Goal: Task Accomplishment & Management: Use online tool/utility

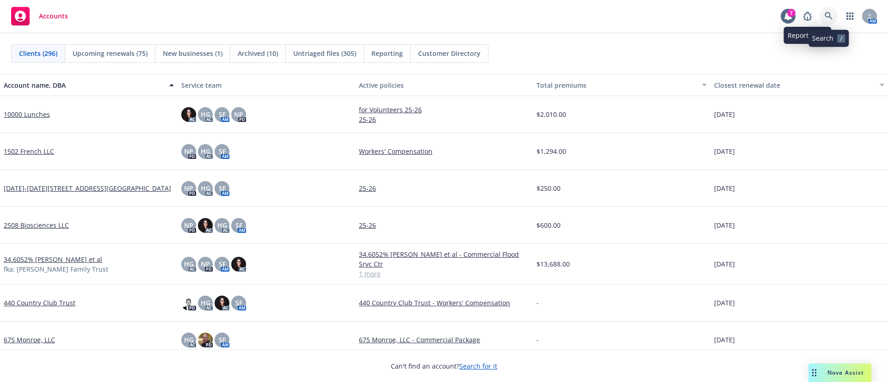
click at [823, 8] on link at bounding box center [828, 16] width 18 height 18
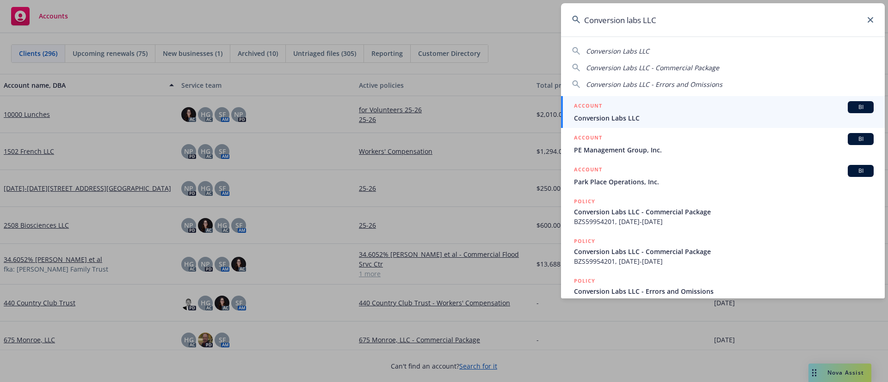
type input "Conversion labs LLC"
click at [637, 112] on div "ACCOUNT BI" at bounding box center [724, 107] width 300 height 12
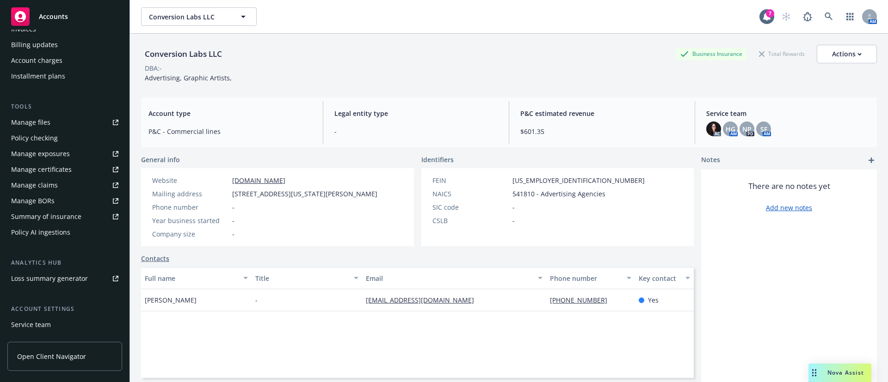
scroll to position [252, 0]
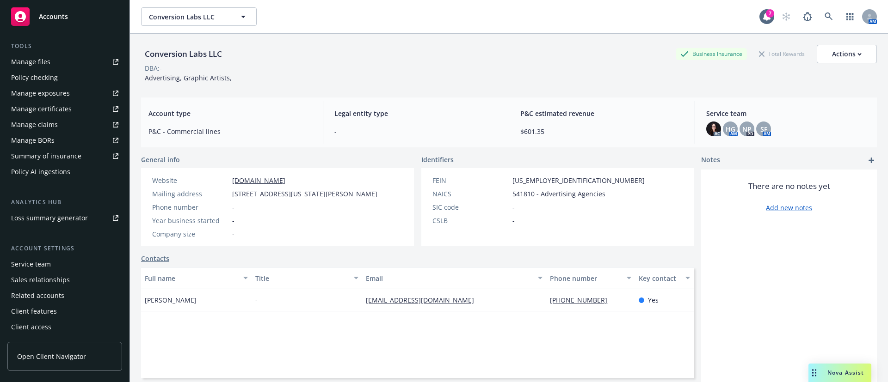
click at [61, 267] on div "Service team" at bounding box center [64, 264] width 107 height 15
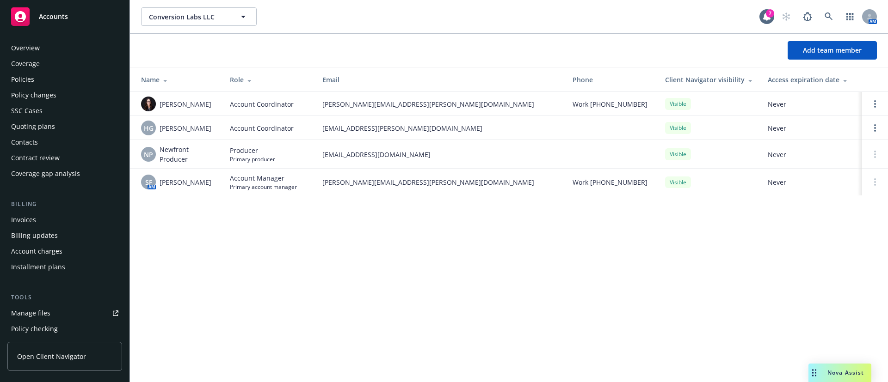
click at [42, 80] on div "Policies" at bounding box center [64, 79] width 107 height 15
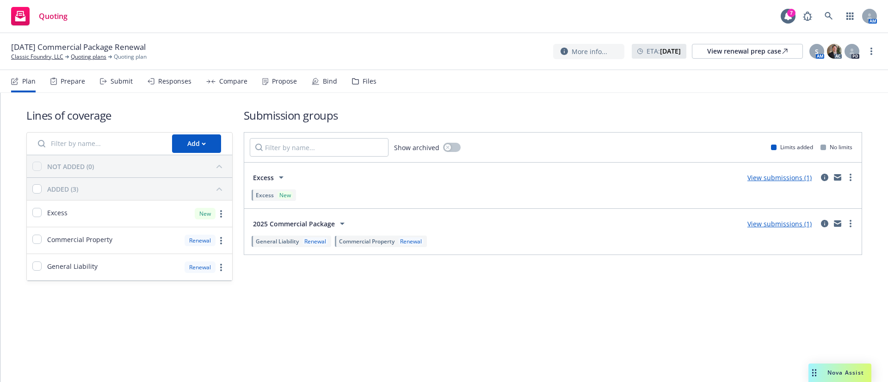
click at [265, 86] on div "Propose" at bounding box center [279, 81] width 35 height 22
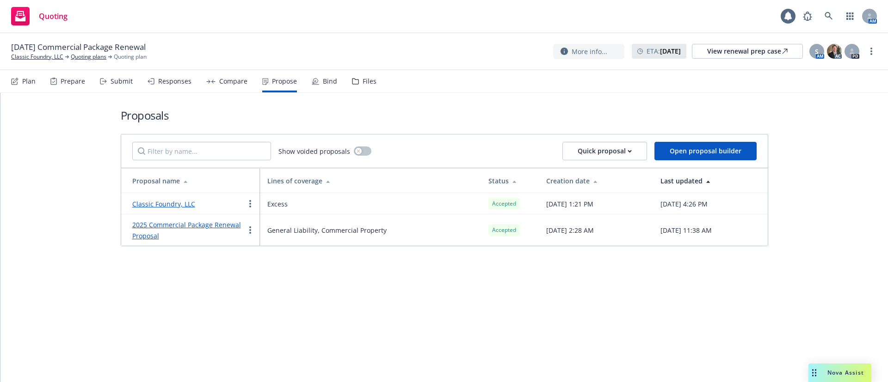
click at [323, 80] on div "Bind" at bounding box center [330, 81] width 14 height 7
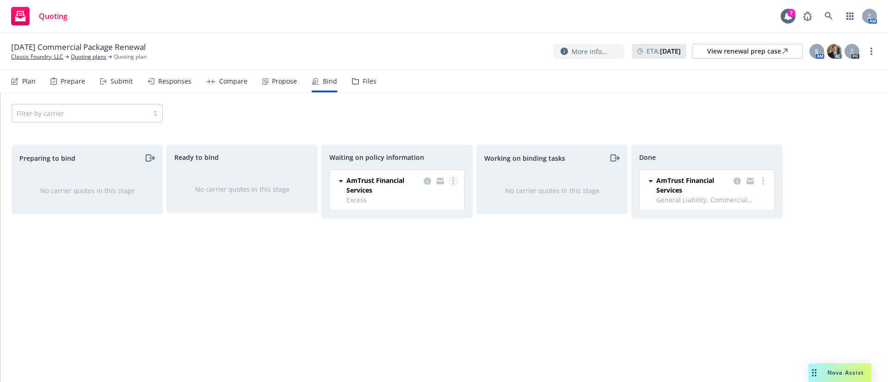
click at [454, 182] on link "more" at bounding box center [453, 181] width 11 height 11
click at [424, 202] on span "Create policies" at bounding box center [409, 200] width 68 height 9
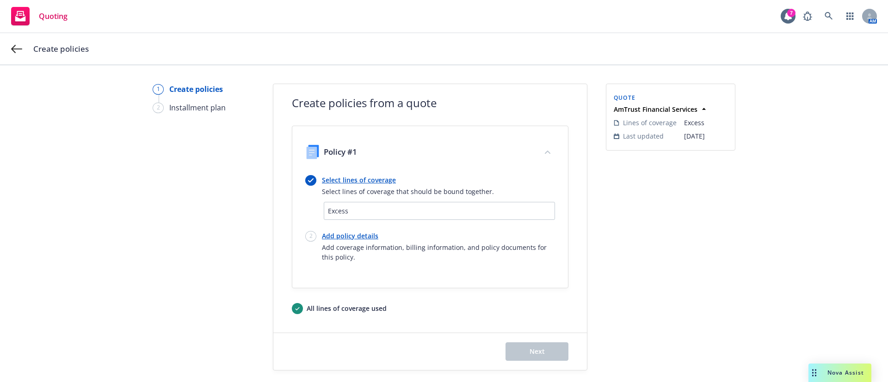
click at [354, 231] on link "Add policy details" at bounding box center [438, 236] width 233 height 10
select select "12"
select select "WA"
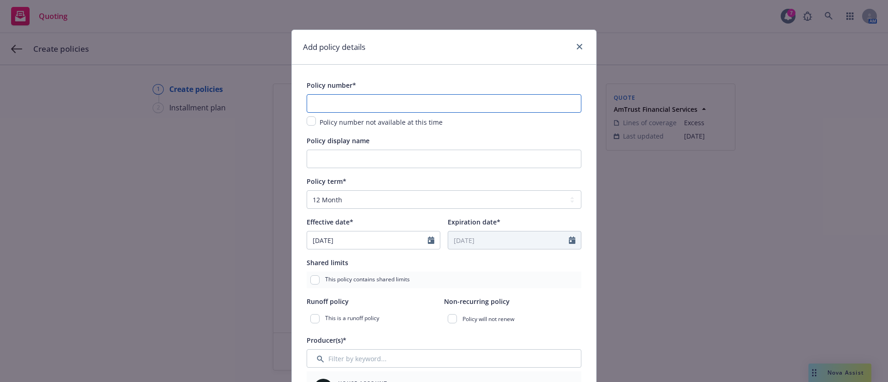
drag, startPoint x: 363, startPoint y: 95, endPoint x: 371, endPoint y: 106, distance: 13.3
click at [363, 96] on input "text" at bounding box center [444, 103] width 275 height 18
paste input "EXA1267630 00"
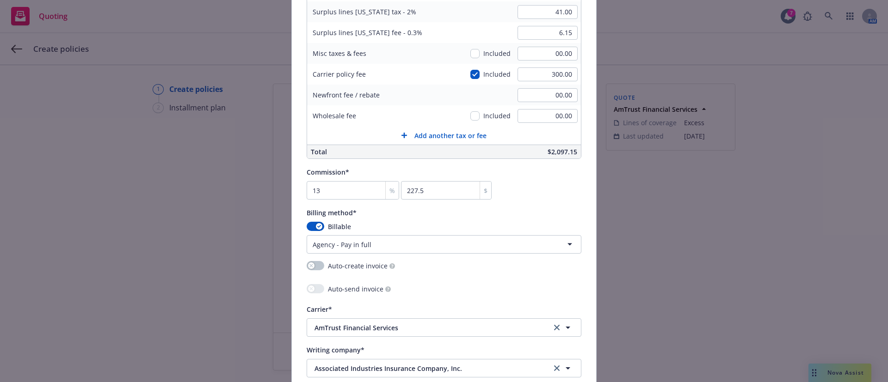
scroll to position [624, 0]
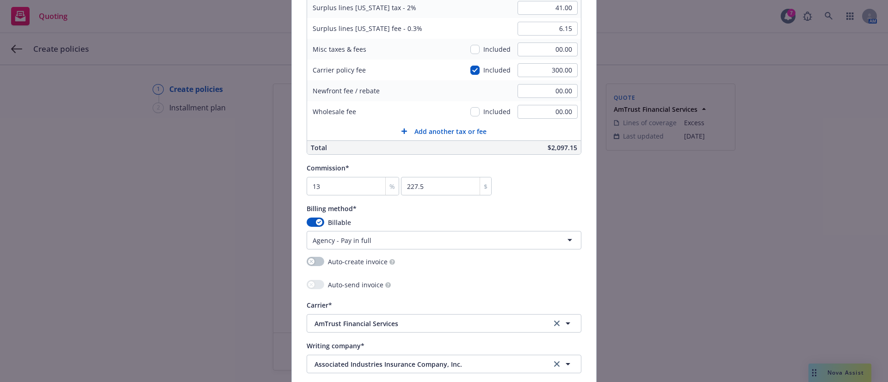
type input "EXA1267630 00"
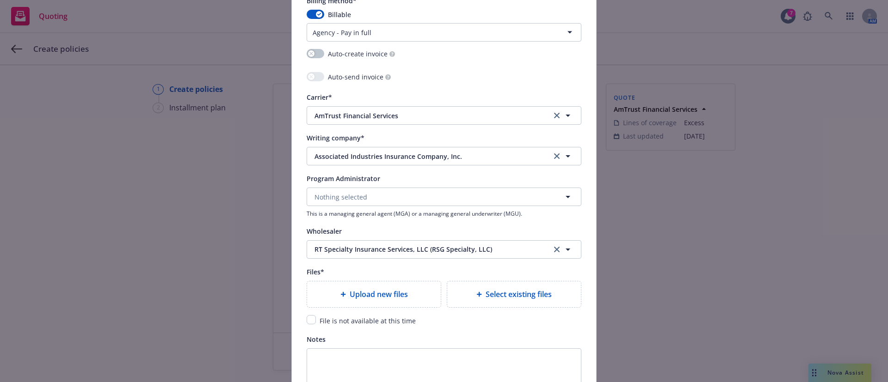
scroll to position [954, 0]
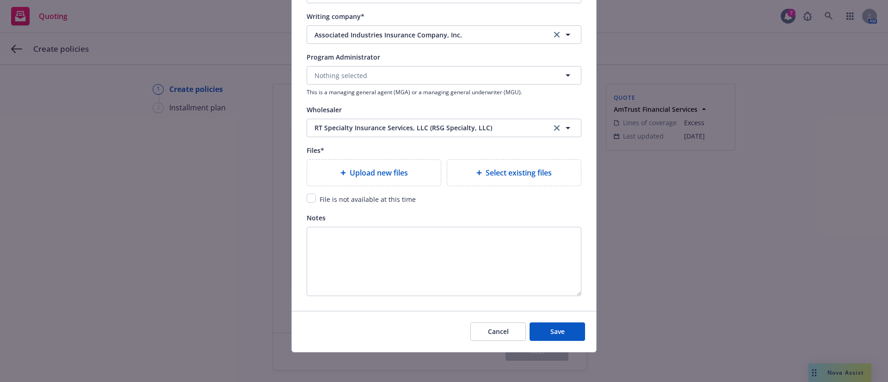
click at [356, 174] on span "Upload new files" at bounding box center [379, 172] width 58 height 11
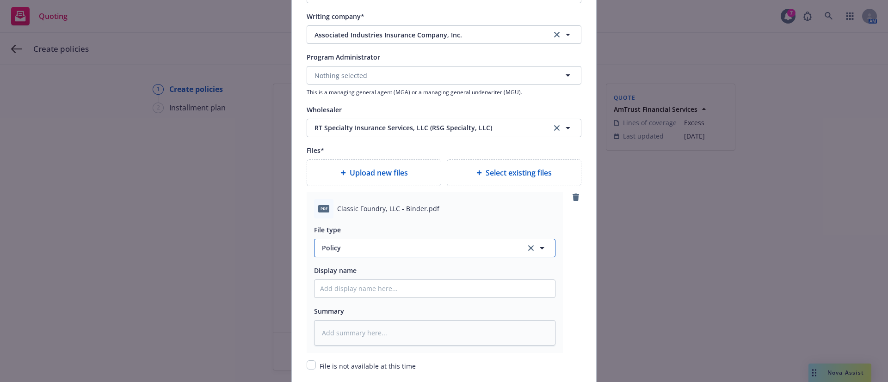
click at [405, 245] on span "Policy" at bounding box center [418, 248] width 193 height 10
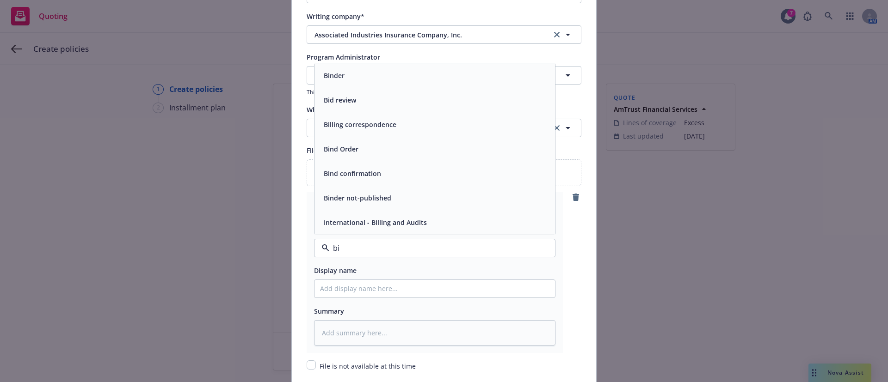
type input "bin"
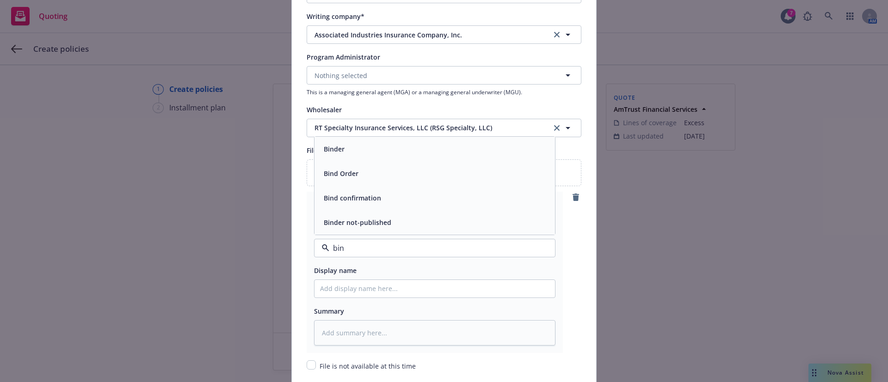
click at [371, 142] on div "Binder" at bounding box center [434, 148] width 229 height 13
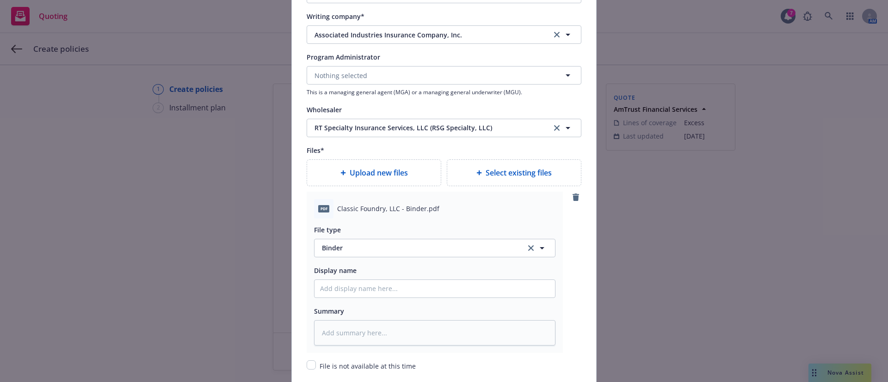
scroll to position [1121, 0]
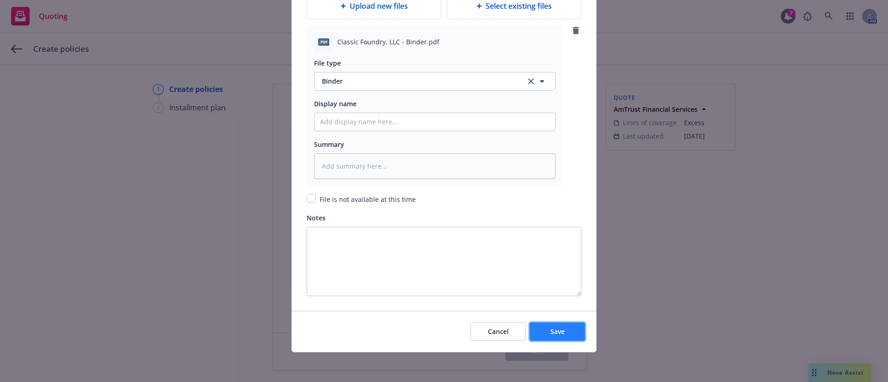
click at [565, 330] on button "Save" at bounding box center [556, 332] width 55 height 18
type textarea "x"
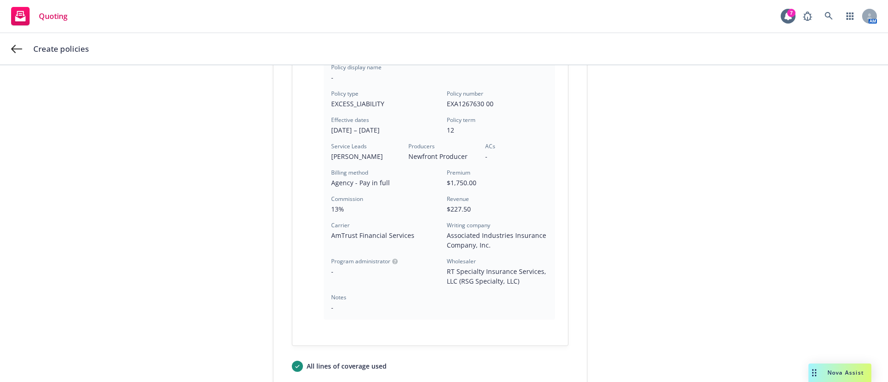
scroll to position [276, 0]
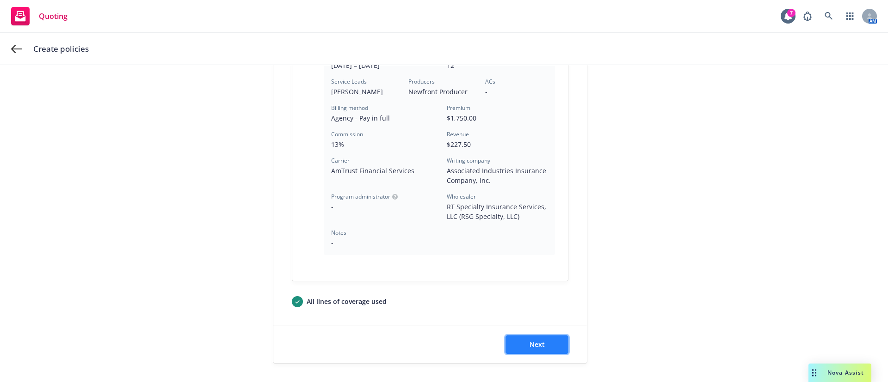
click at [550, 342] on button "Next" at bounding box center [536, 345] width 63 height 18
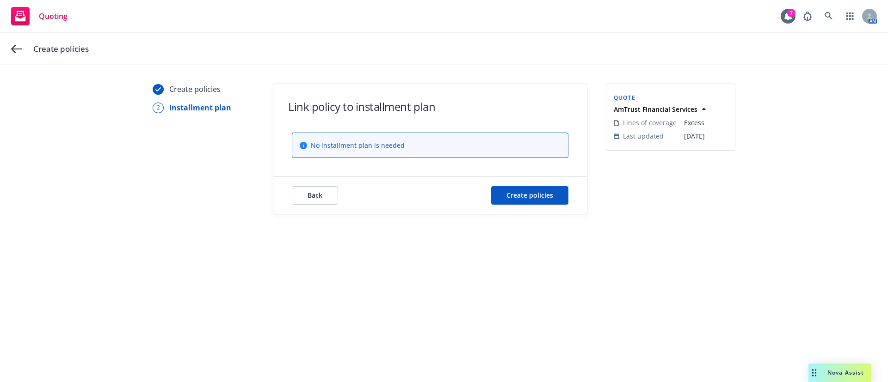
scroll to position [0, 0]
click at [510, 188] on button "Create policies" at bounding box center [529, 195] width 77 height 18
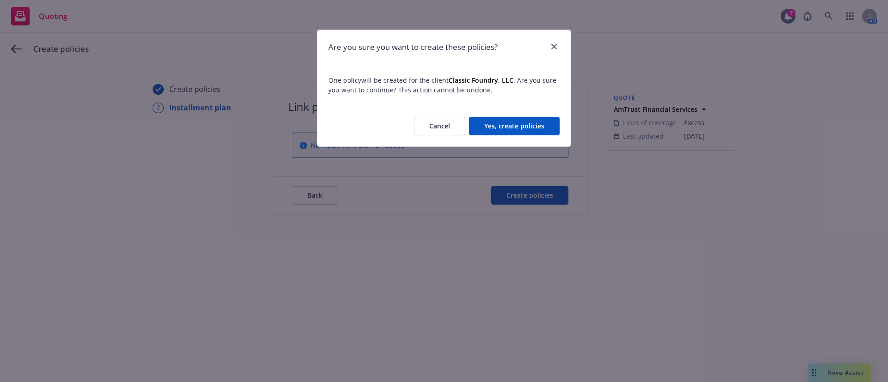
click at [506, 126] on button "Yes, create policies" at bounding box center [514, 126] width 91 height 18
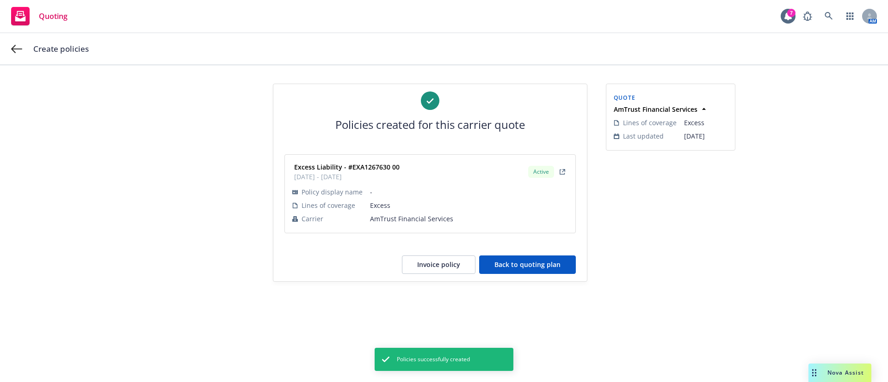
click at [555, 266] on button "Back to quoting plan" at bounding box center [527, 265] width 97 height 18
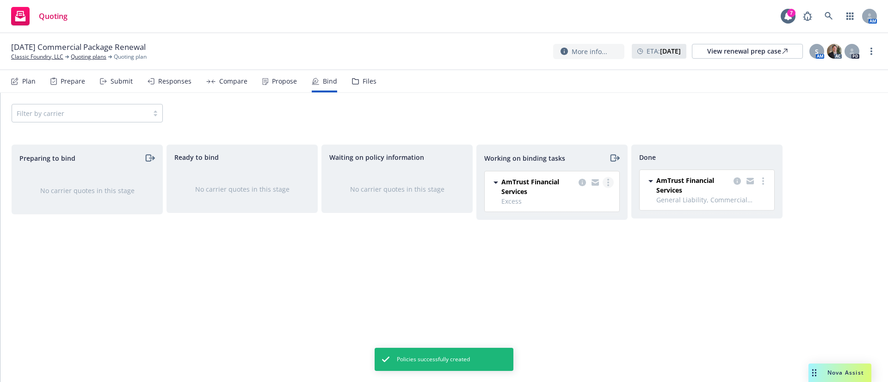
click at [608, 180] on circle "more" at bounding box center [608, 180] width 2 height 2
click at [590, 223] on span "Move to done" at bounding box center [561, 219] width 64 height 9
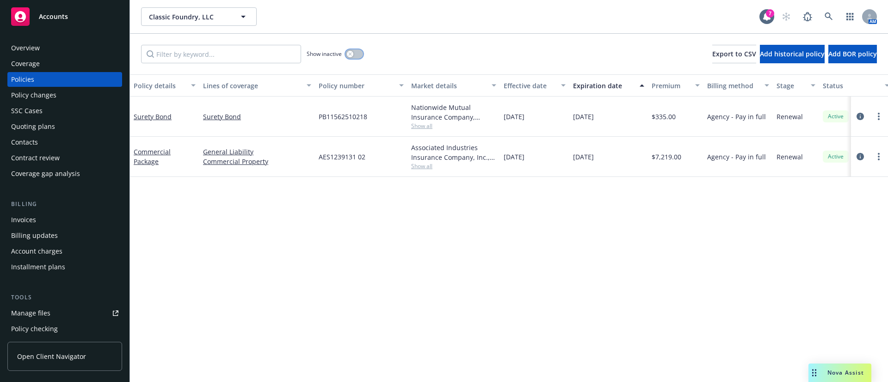
click at [353, 56] on button "button" at bounding box center [354, 53] width 18 height 9
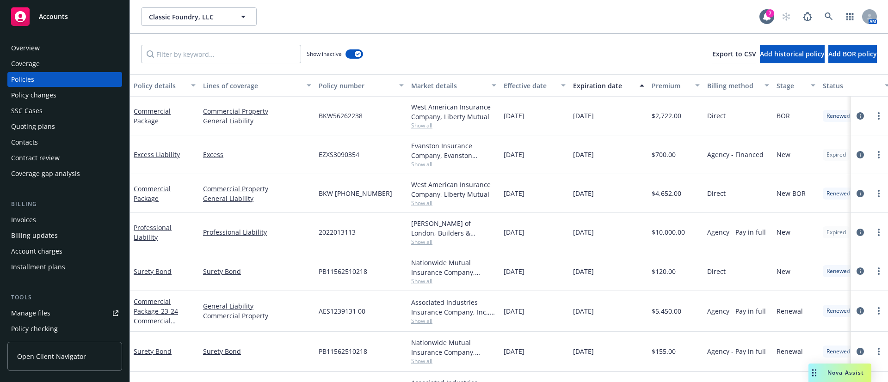
click at [533, 88] on div "Effective date" at bounding box center [530, 86] width 52 height 10
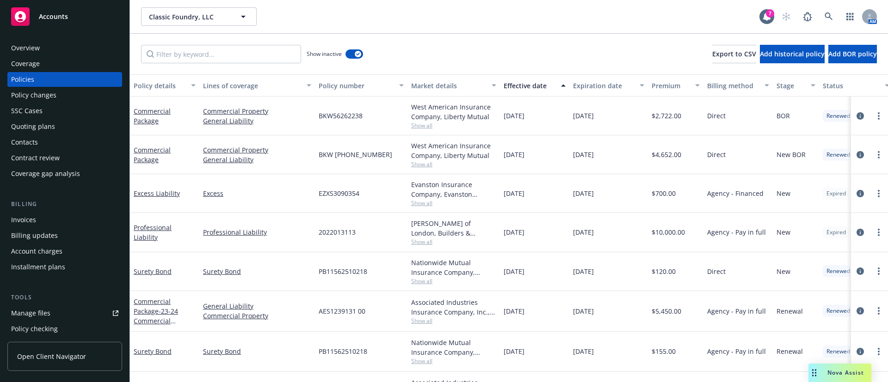
click at [582, 84] on div "Expiration date" at bounding box center [603, 86] width 61 height 10
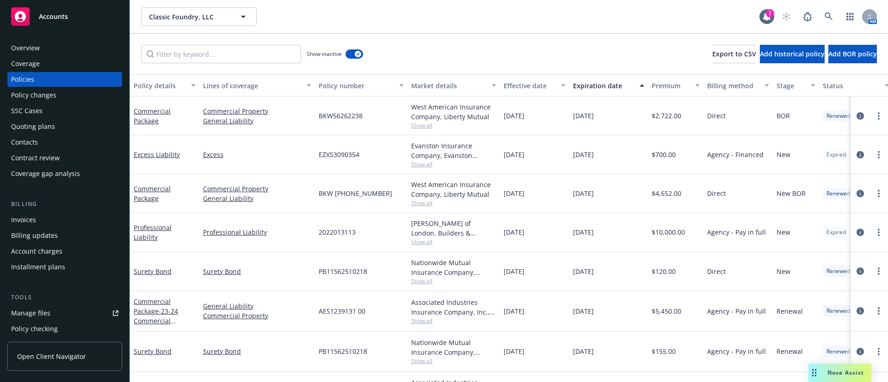
click at [582, 84] on div "Expiration date" at bounding box center [603, 86] width 61 height 10
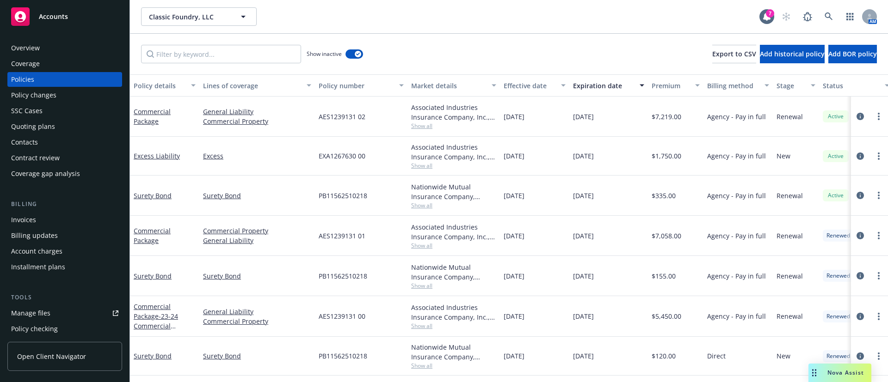
scroll to position [69, 0]
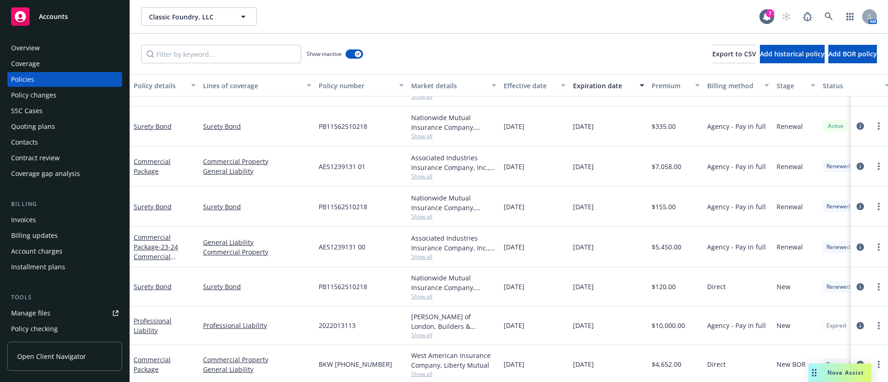
click at [47, 138] on div "Contacts" at bounding box center [64, 142] width 107 height 15
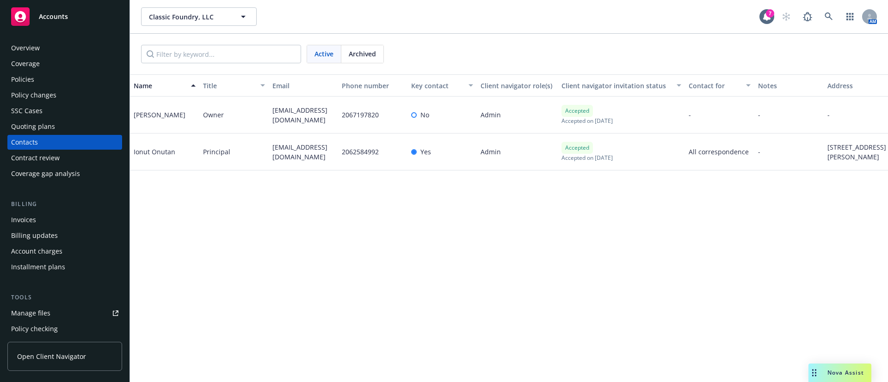
click at [298, 148] on span "info@classicfoundry.com" at bounding box center [303, 151] width 62 height 19
copy span "info@classicfoundry.com"
click at [306, 111] on span "g19651973@gmail.com" at bounding box center [303, 114] width 62 height 19
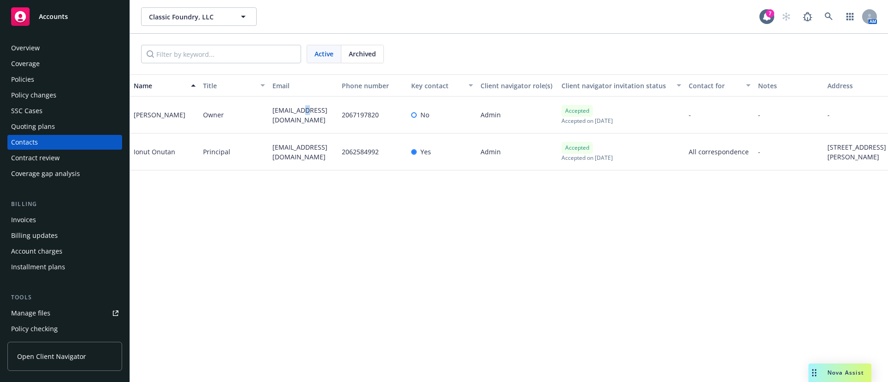
click at [306, 111] on span "g19651973@gmail.com" at bounding box center [303, 114] width 62 height 19
copy span "g19651973@gmail.com"
click at [59, 218] on div "Invoices" at bounding box center [64, 220] width 107 height 15
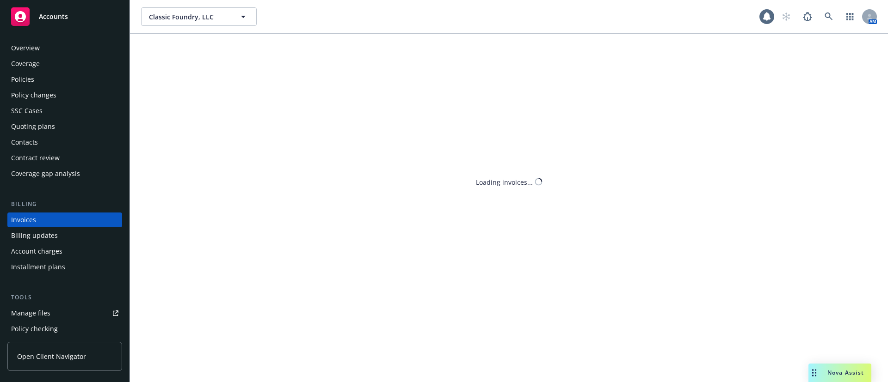
scroll to position [14, 0]
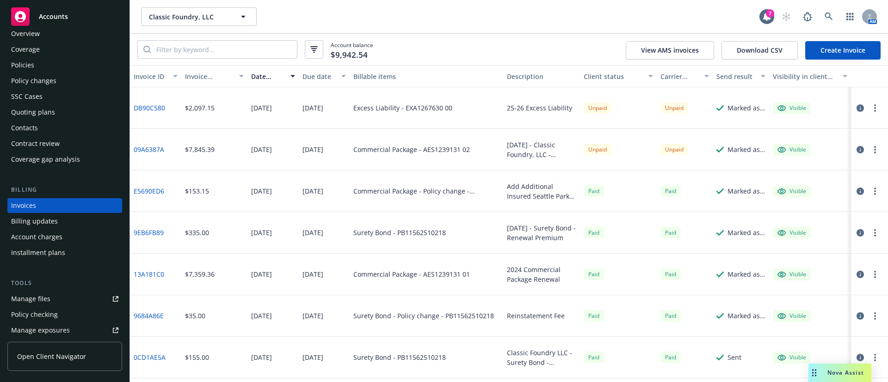
click at [874, 104] on icon "button" at bounding box center [875, 107] width 2 height 7
click at [796, 236] on link "Copy logging email" at bounding box center [810, 238] width 118 height 18
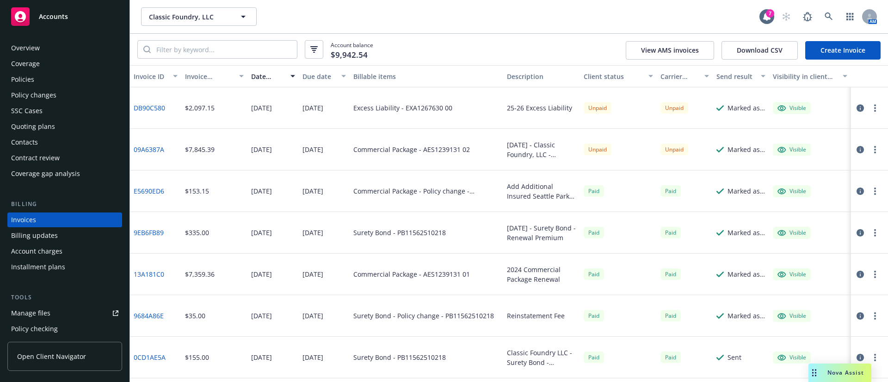
click at [50, 146] on div "Contacts" at bounding box center [64, 142] width 107 height 15
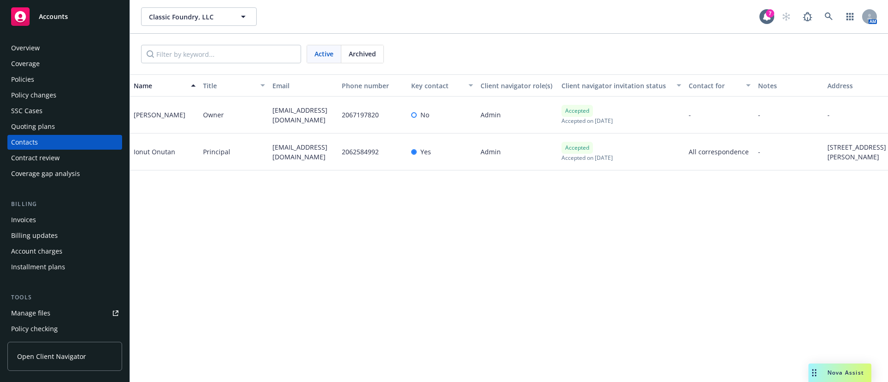
click at [138, 150] on div "Ionut Onutan" at bounding box center [155, 152] width 42 height 10
copy div "Ionut"
click at [55, 76] on div "Policies" at bounding box center [64, 79] width 107 height 15
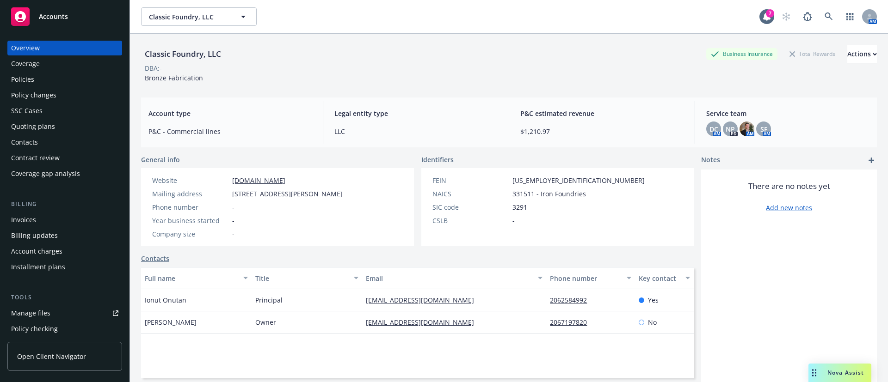
drag, startPoint x: 43, startPoint y: 221, endPoint x: 69, endPoint y: 219, distance: 25.5
click at [43, 221] on div "Invoices" at bounding box center [64, 220] width 107 height 15
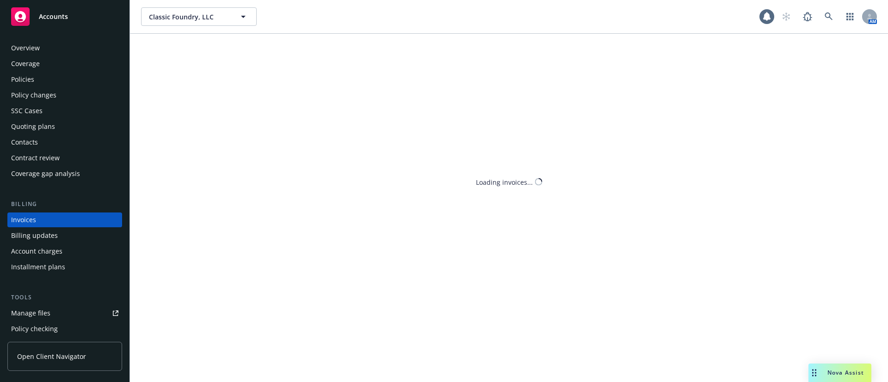
scroll to position [14, 0]
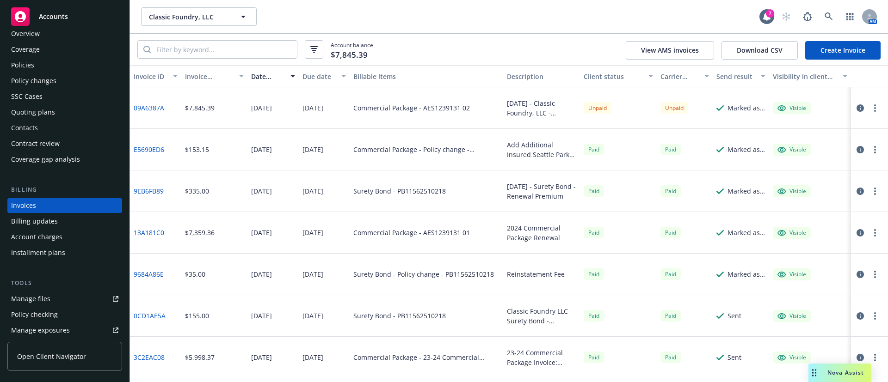
click at [832, 52] on link "Create Invoice" at bounding box center [842, 50] width 75 height 18
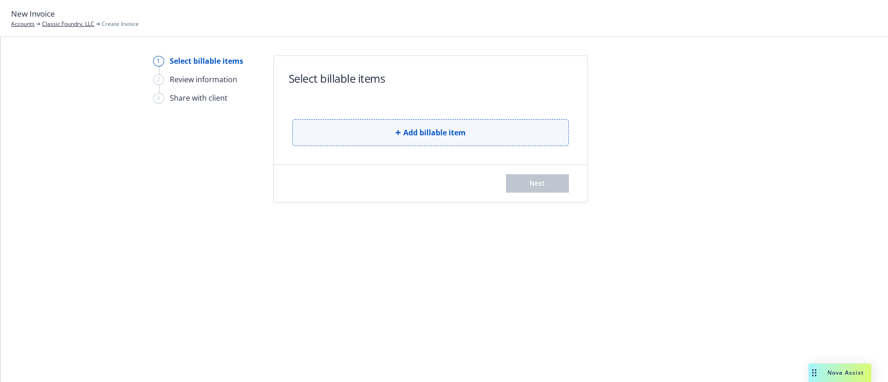
click at [445, 132] on span "Add billable item" at bounding box center [434, 132] width 62 height 11
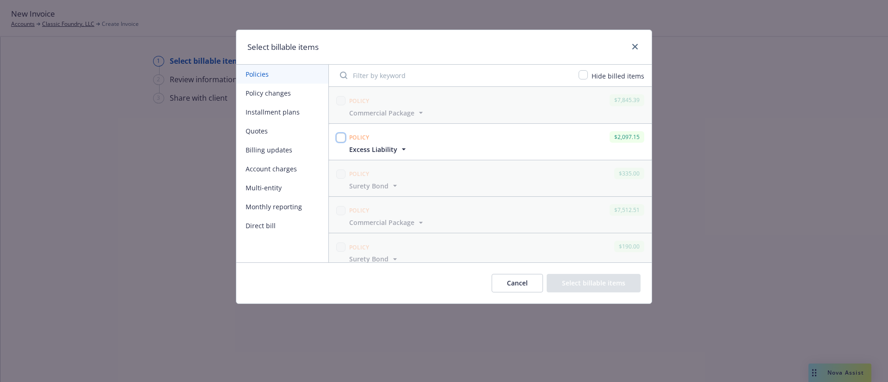
click at [337, 136] on input "checkbox" at bounding box center [340, 137] width 9 height 9
checkbox input "true"
click at [568, 278] on button "Select billable items" at bounding box center [594, 283] width 94 height 18
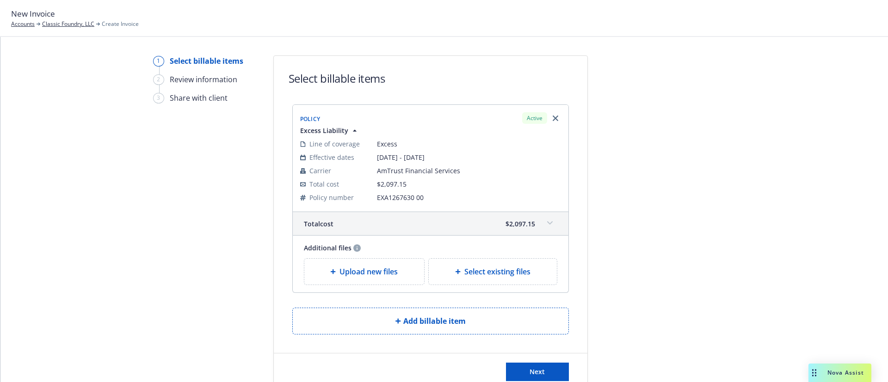
click at [374, 272] on span "Upload new files" at bounding box center [368, 271] width 58 height 11
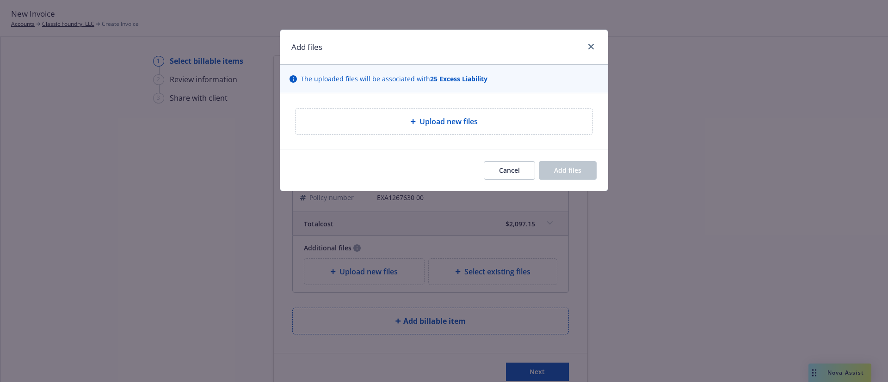
click at [358, 115] on div "Upload new files" at bounding box center [443, 122] width 297 height 26
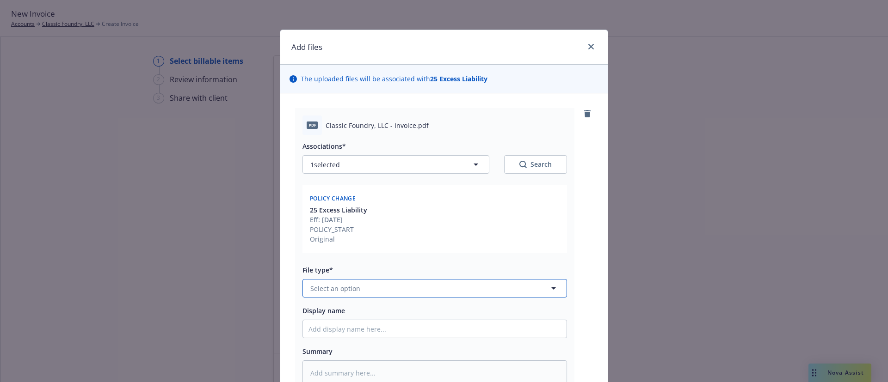
click at [433, 291] on button "Select an option" at bounding box center [434, 288] width 264 height 18
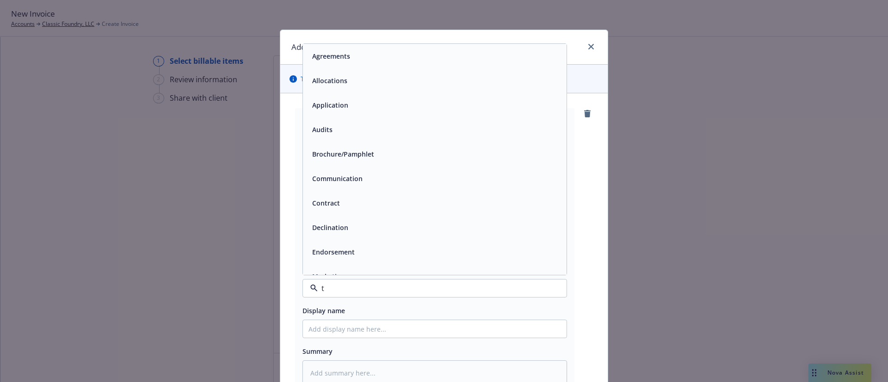
type input "th"
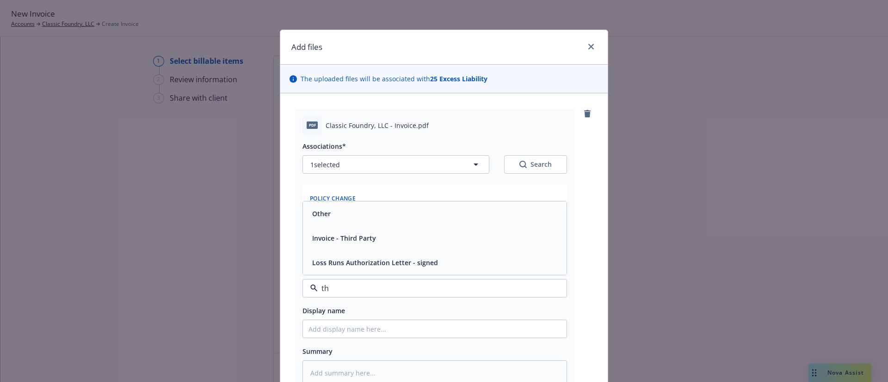
click at [395, 233] on div "Invoice - Third Party" at bounding box center [434, 238] width 252 height 13
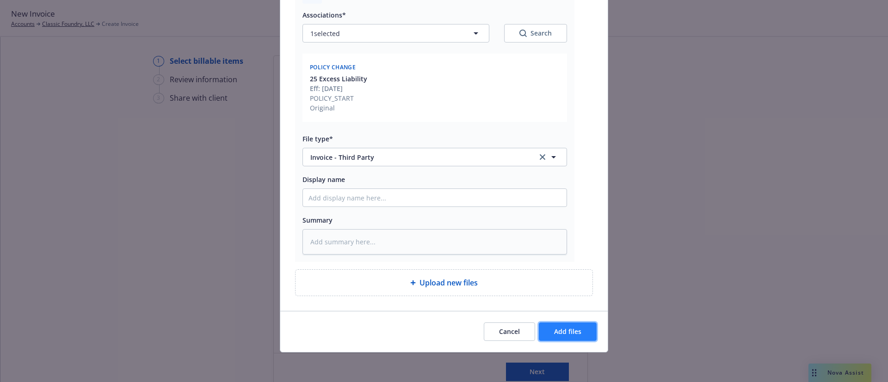
click at [560, 326] on button "Add files" at bounding box center [568, 332] width 58 height 18
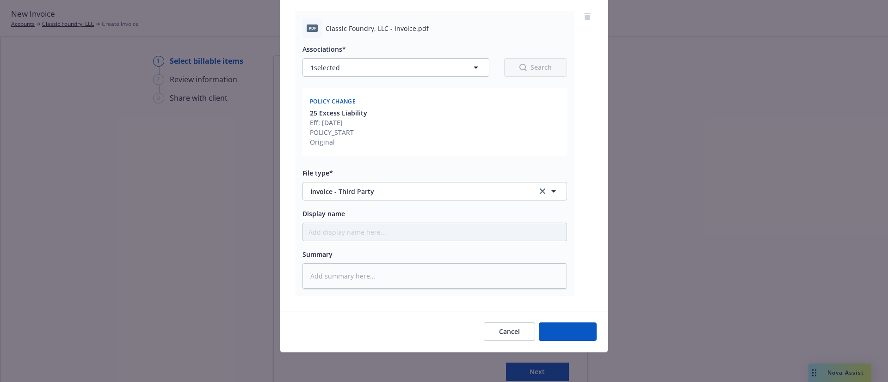
type textarea "x"
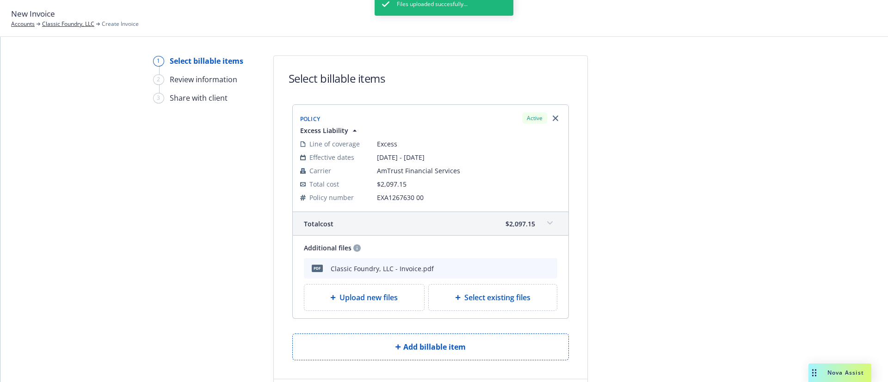
scroll to position [53, 0]
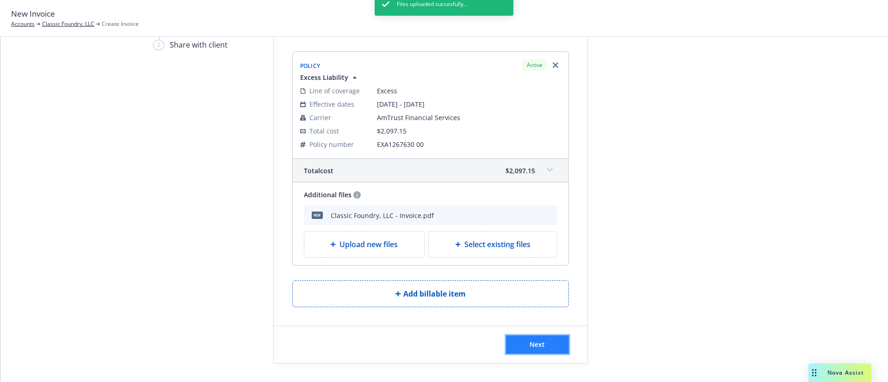
click at [531, 342] on span "Next" at bounding box center [536, 344] width 15 height 9
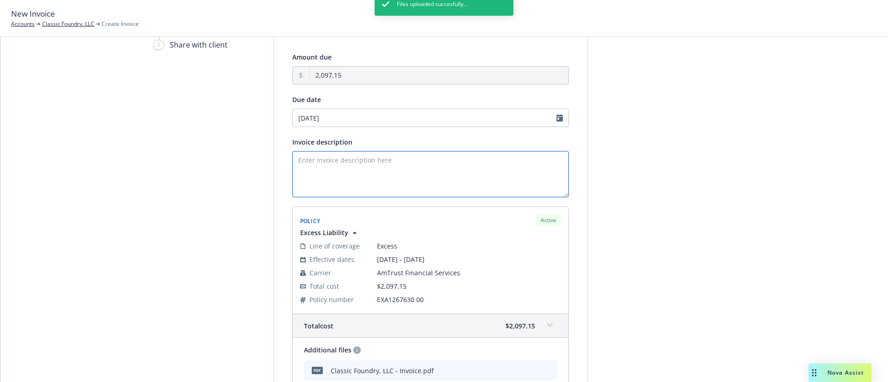
click at [351, 163] on textarea "Invoice description" at bounding box center [430, 174] width 276 height 46
type textarea "25-26 Excess Liability Renewal"
select select "October"
select select "2025"
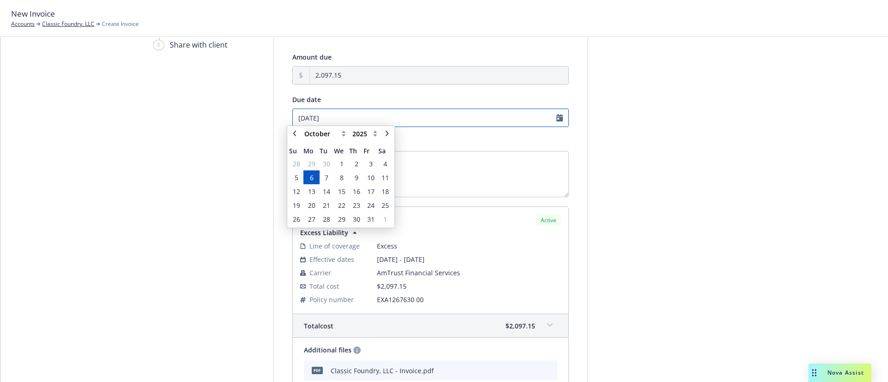
click at [400, 123] on input "10/06/2025" at bounding box center [430, 118] width 276 height 18
click at [357, 186] on span "9" at bounding box center [356, 181] width 12 height 12
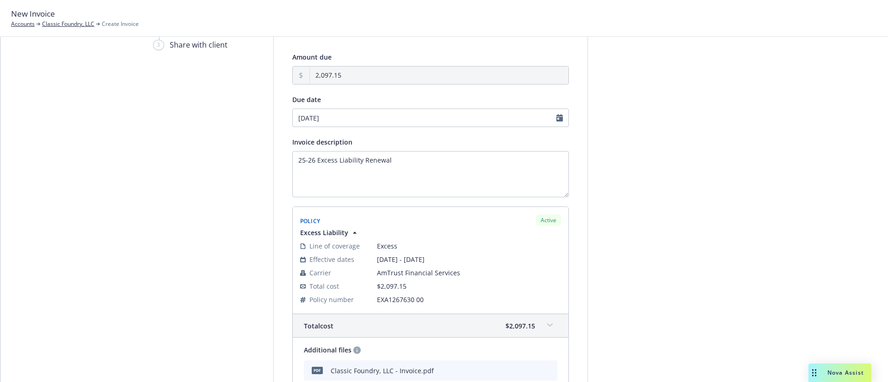
type input "10/09/2025"
click at [655, 218] on div at bounding box center [670, 239] width 129 height 475
drag, startPoint x: 427, startPoint y: 163, endPoint x: 356, endPoint y: 160, distance: 71.7
click at [356, 160] on textarea "25-26 Excess Liability Renewal" at bounding box center [430, 174] width 276 height 46
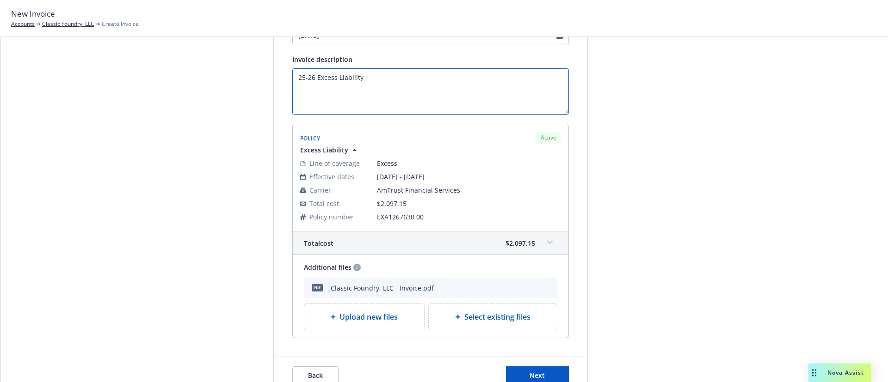
scroll to position [167, 0]
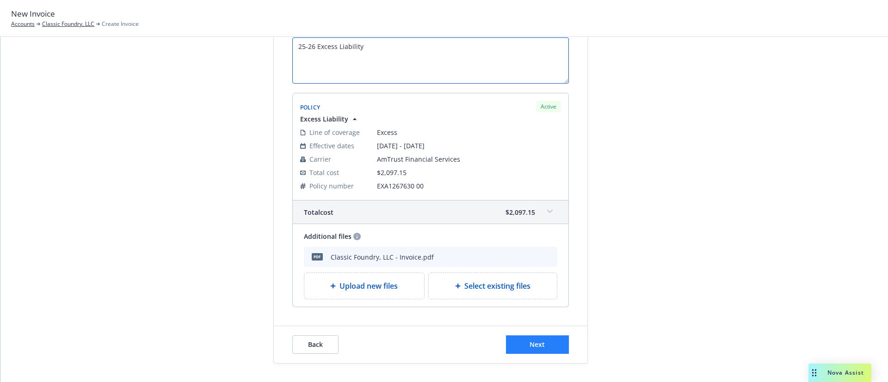
type textarea "25-26 Excess Liability"
click at [537, 343] on span "Next" at bounding box center [536, 344] width 15 height 9
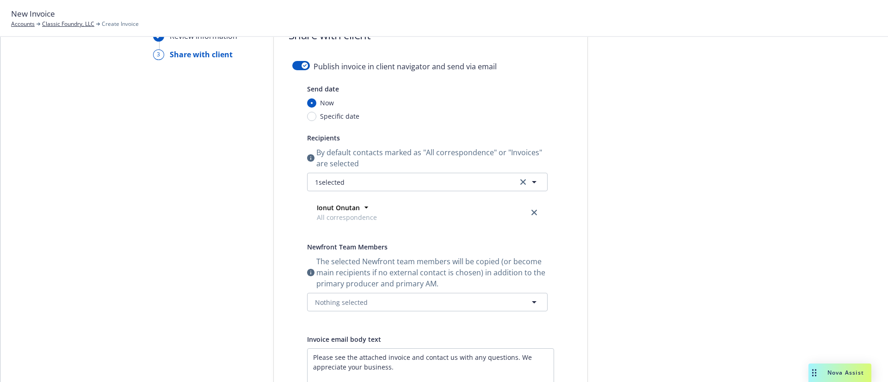
scroll to position [0, 0]
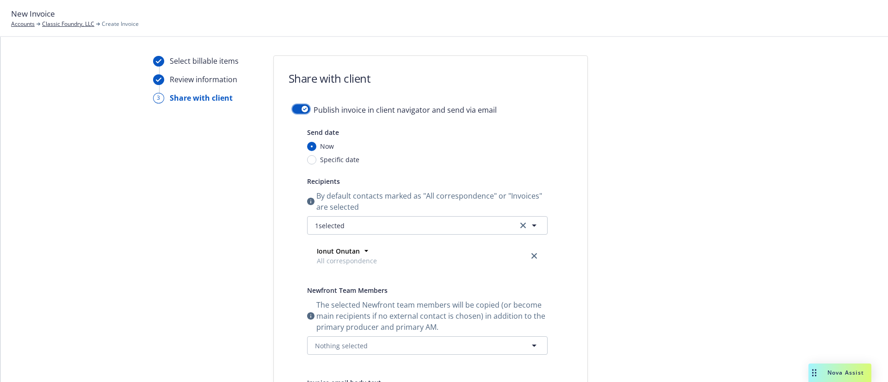
click at [301, 106] on div "button" at bounding box center [304, 109] width 6 height 6
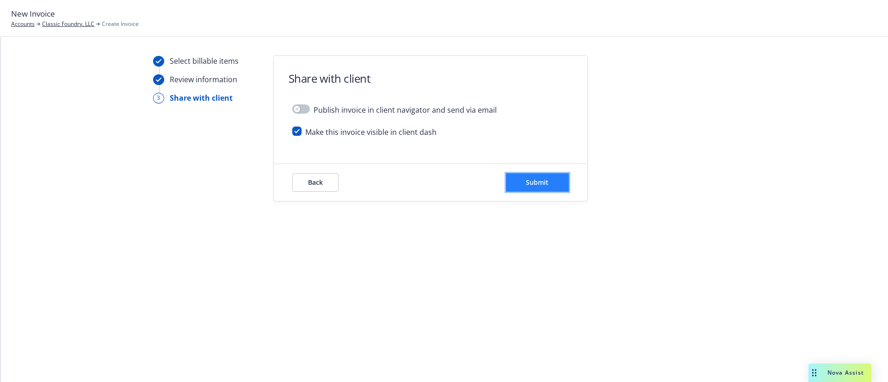
click at [532, 186] on span "Submit" at bounding box center [537, 182] width 23 height 9
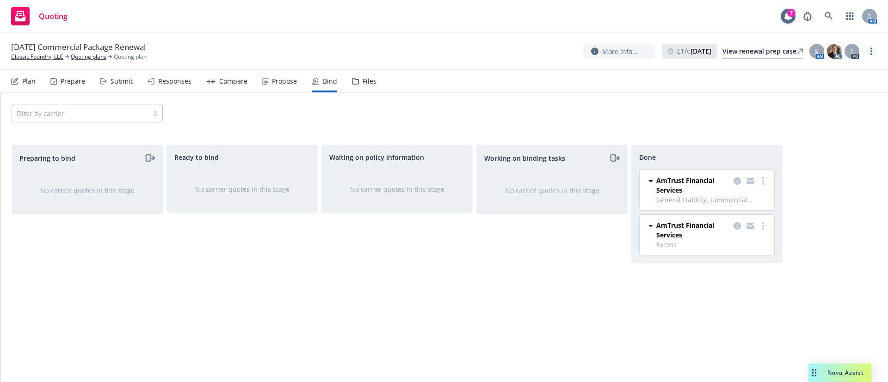
click at [872, 48] on link "more" at bounding box center [871, 51] width 11 height 11
click at [823, 144] on link "Archive quoting plan" at bounding box center [824, 144] width 103 height 18
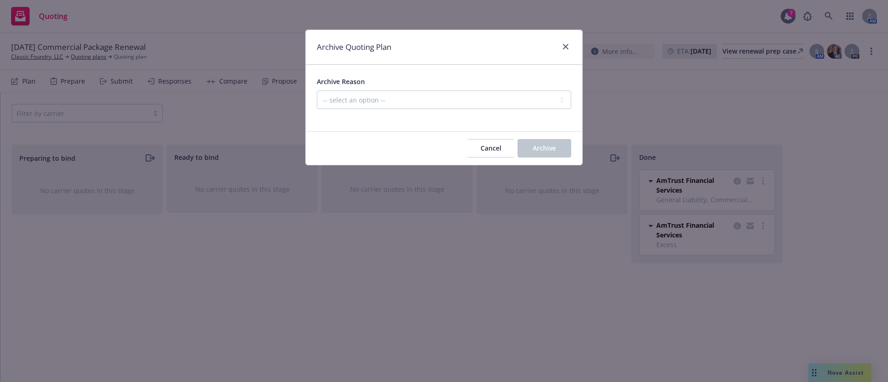
click at [503, 111] on div at bounding box center [444, 114] width 254 height 11
drag, startPoint x: 497, startPoint y: 84, endPoint x: 497, endPoint y: 106, distance: 22.2
click at [497, 85] on div "Archive Reason" at bounding box center [444, 81] width 254 height 11
click at [497, 106] on select "-- select an option -- All policies in this renewal plan are auto-renewed Creat…" at bounding box center [444, 100] width 254 height 18
select select "ARCHIVED_RENEWAL_COMPLETED"
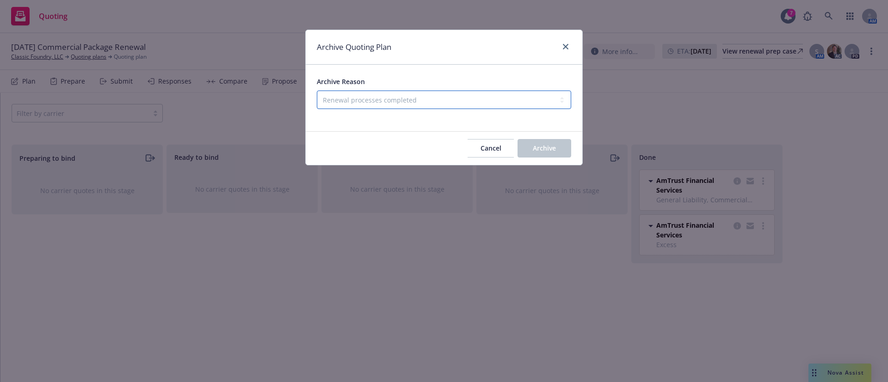
click at [317, 91] on select "-- select an option -- All policies in this renewal plan are auto-renewed Creat…" at bounding box center [444, 100] width 254 height 18
click at [557, 146] on button "Archive" at bounding box center [544, 148] width 54 height 18
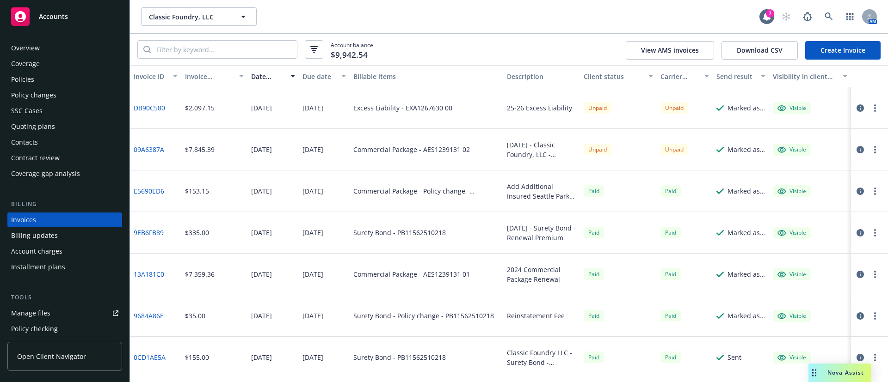
scroll to position [14, 0]
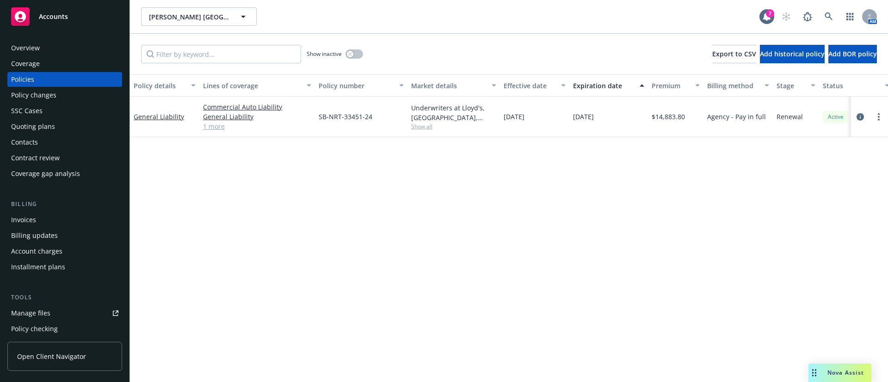
click at [43, 226] on div "Invoices" at bounding box center [64, 220] width 107 height 15
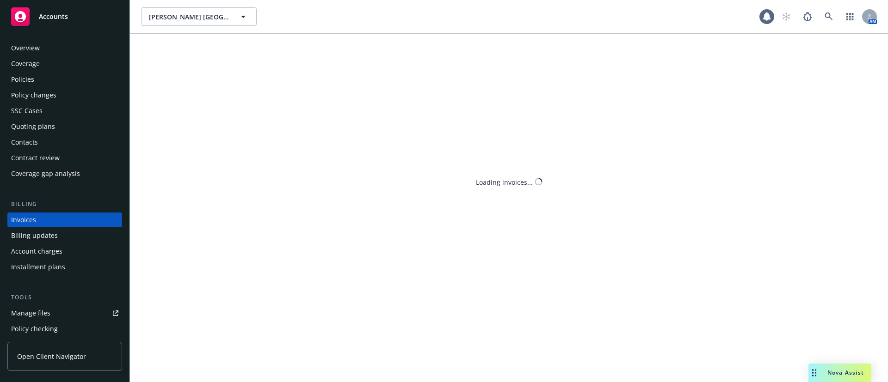
scroll to position [14, 0]
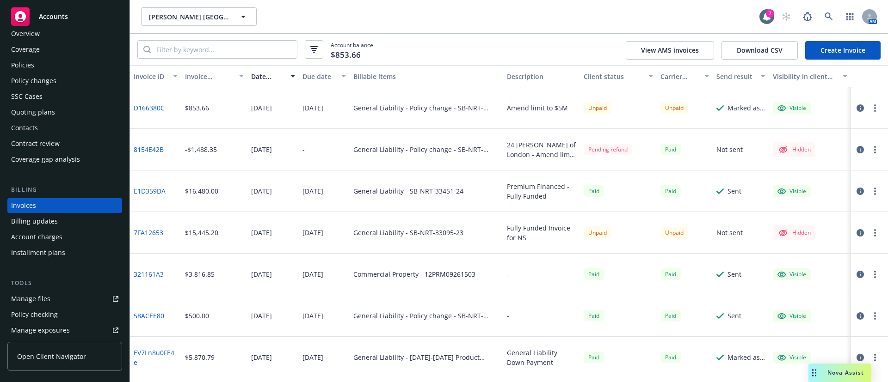
click at [153, 105] on link "D166380C" at bounding box center [149, 108] width 31 height 10
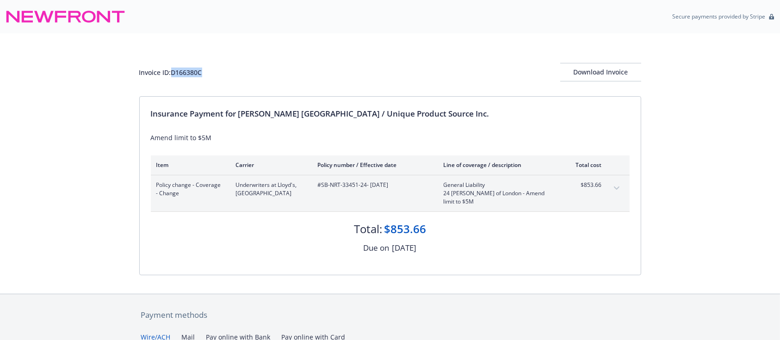
drag, startPoint x: 173, startPoint y: 72, endPoint x: 219, endPoint y: 68, distance: 45.4
click at [219, 68] on div "Invoice ID: D166380C Download Invoice" at bounding box center [390, 72] width 502 height 18
copy div "D166380C"
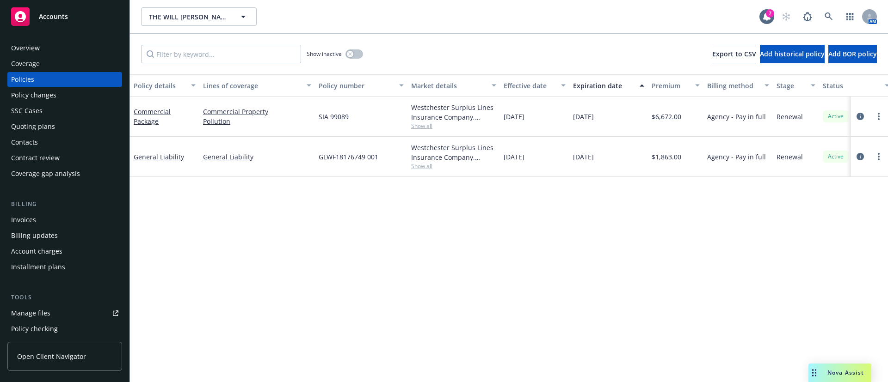
click at [421, 170] on span "Show all" at bounding box center [453, 166] width 85 height 8
click at [346, 154] on span "GLWF18176749 001" at bounding box center [349, 157] width 60 height 10
click at [343, 153] on span "GLWF18176749 001" at bounding box center [349, 157] width 60 height 10
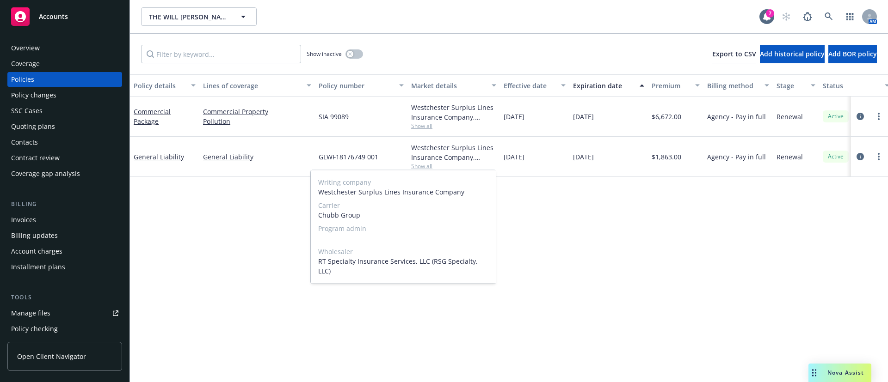
click at [343, 153] on span "GLWF18176749 001" at bounding box center [349, 157] width 60 height 10
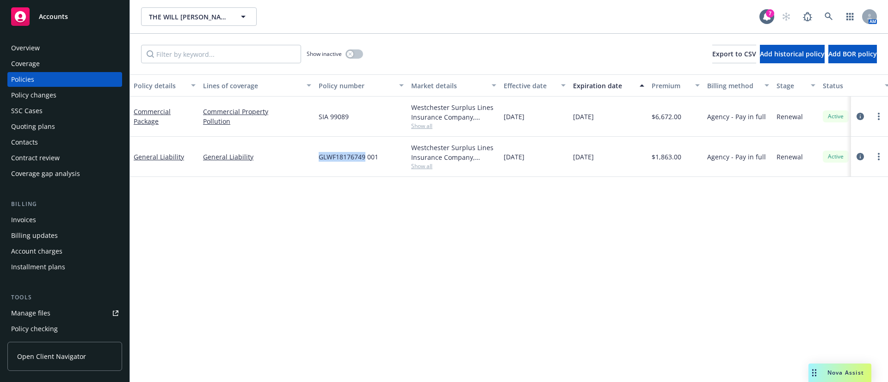
click at [344, 153] on span "GLWF18176749 001" at bounding box center [349, 157] width 60 height 10
copy span "GLWF18176749 001"
click at [417, 164] on span "Show all" at bounding box center [453, 166] width 85 height 8
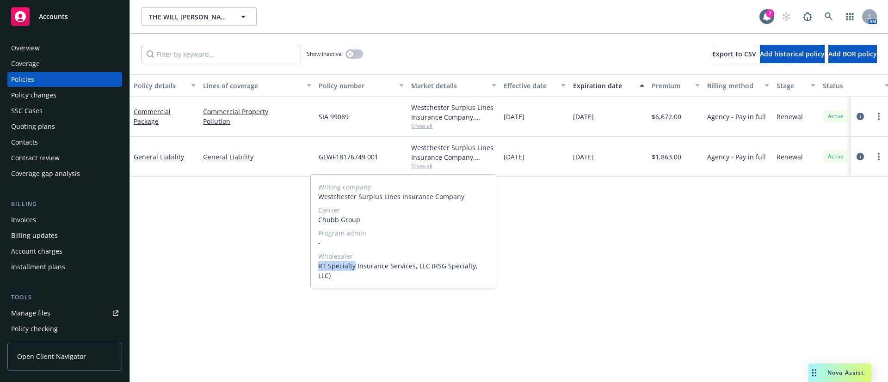
drag, startPoint x: 318, startPoint y: 264, endPoint x: 354, endPoint y: 264, distance: 36.5
click at [354, 264] on span "RT Specialty Insurance Services, LLC (RSG Specialty, LLC)" at bounding box center [403, 270] width 170 height 19
copy span "RT Specialty"
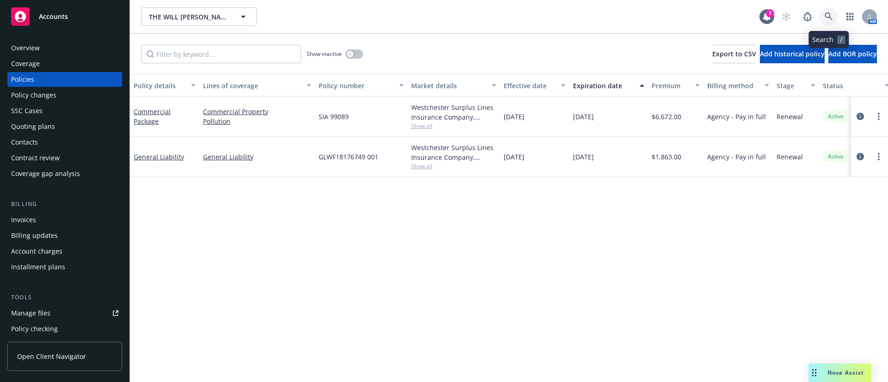
click at [833, 18] on link at bounding box center [828, 16] width 18 height 18
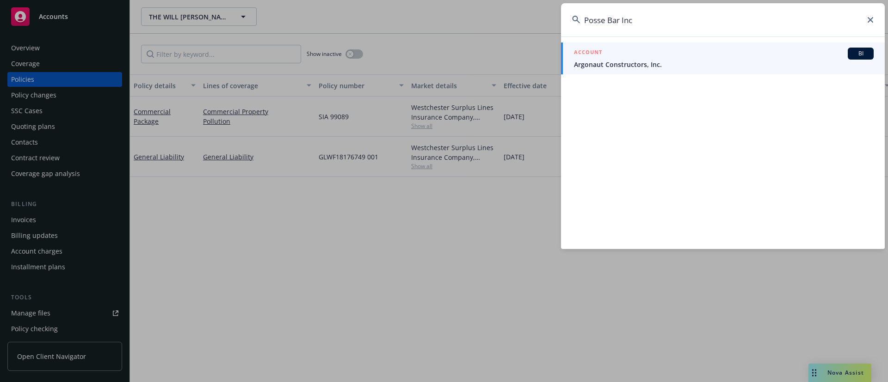
type input "Posse Bar Inc"
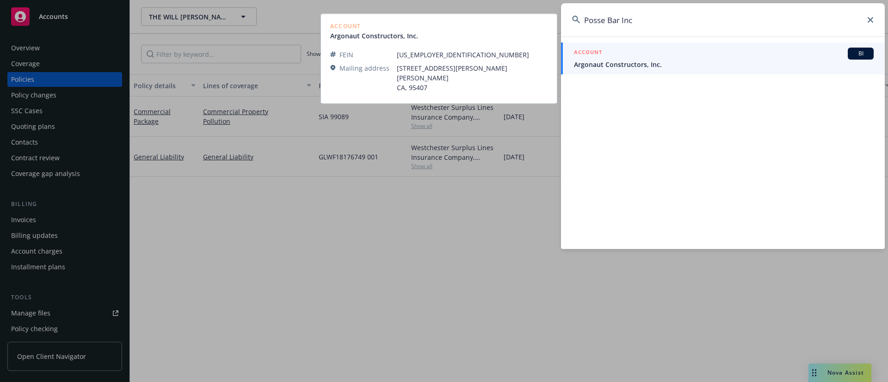
click at [669, 60] on span "Argonaut Constructors, Inc." at bounding box center [724, 65] width 300 height 10
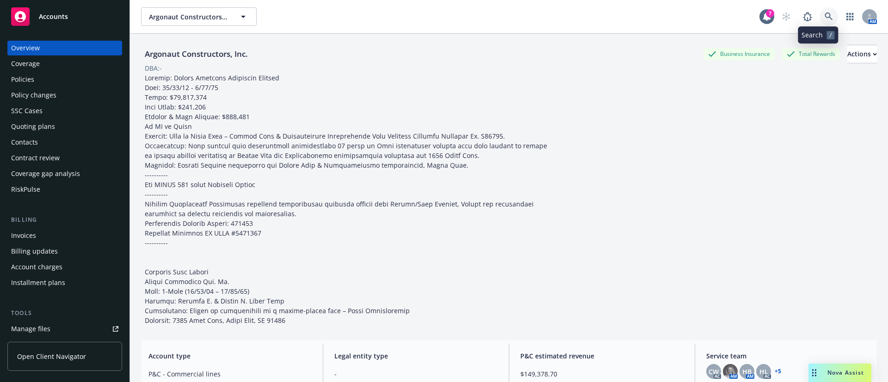
click at [824, 18] on icon at bounding box center [828, 16] width 8 height 8
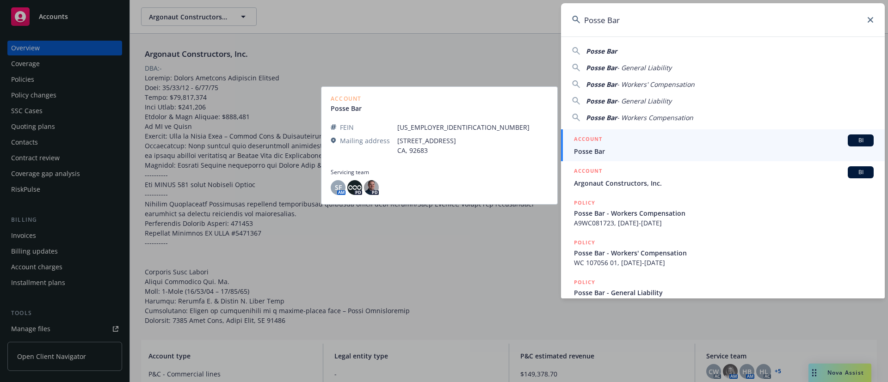
type input "Posse Bar"
click at [779, 145] on div "ACCOUNT BI" at bounding box center [724, 141] width 300 height 12
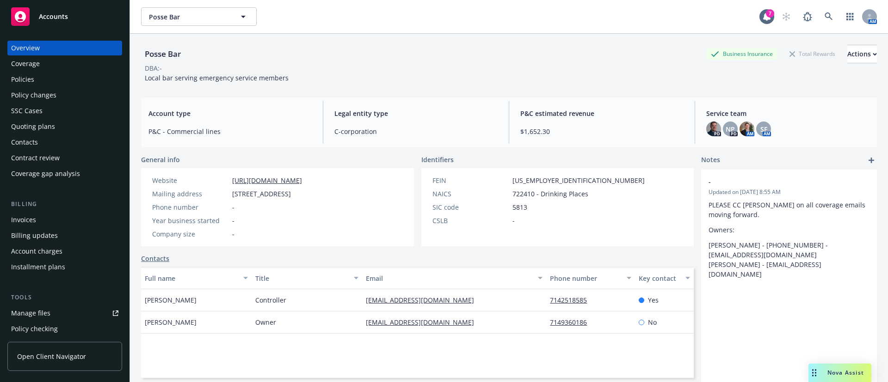
click at [74, 144] on div "Contacts" at bounding box center [64, 142] width 107 height 15
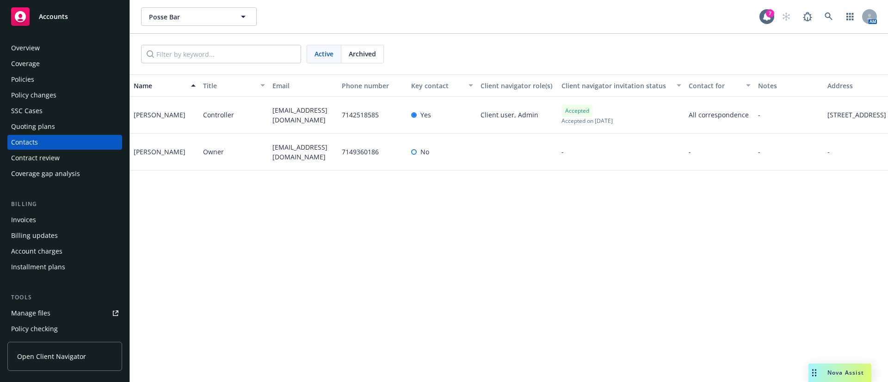
click at [284, 114] on span "posse.bar12@gmail.com" at bounding box center [303, 114] width 62 height 19
click at [166, 114] on div "Cassie Starnes" at bounding box center [160, 115] width 52 height 10
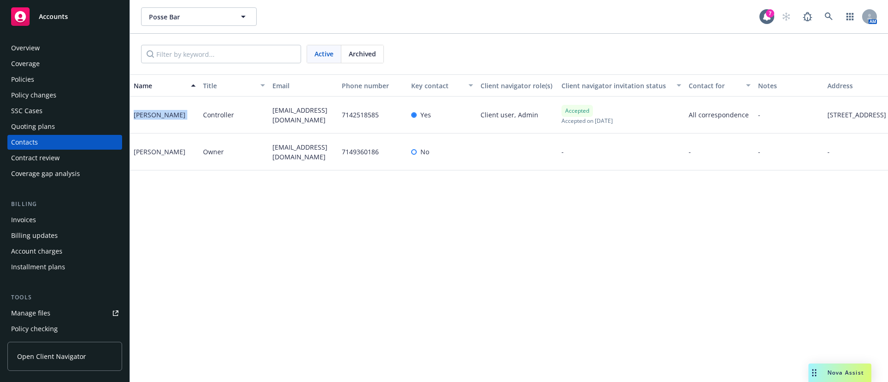
click at [166, 114] on div "Cassie Starnes" at bounding box center [160, 115] width 52 height 10
copy div "Cassie Starnes"
click at [148, 117] on div "Cassie Starnes" at bounding box center [160, 115] width 52 height 10
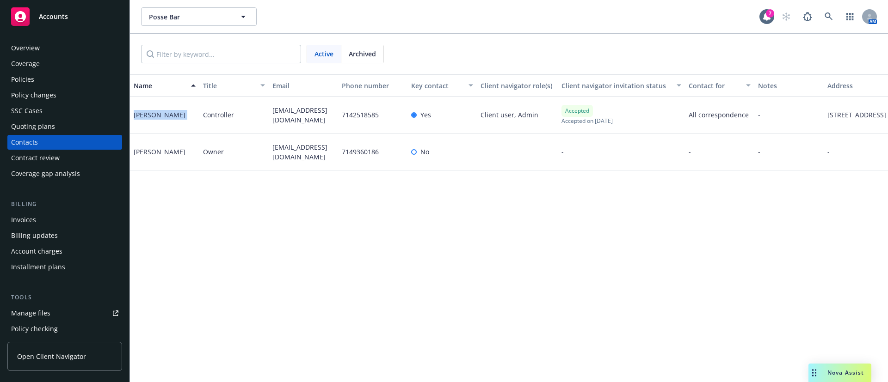
copy div "Cassie Starnes"
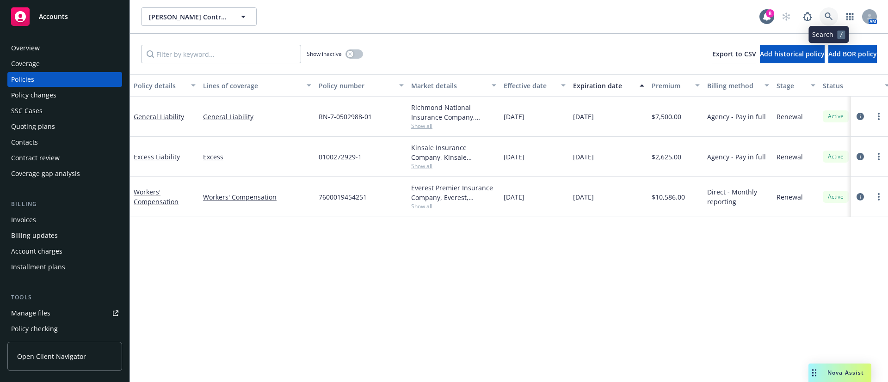
click at [828, 22] on link at bounding box center [828, 16] width 18 height 18
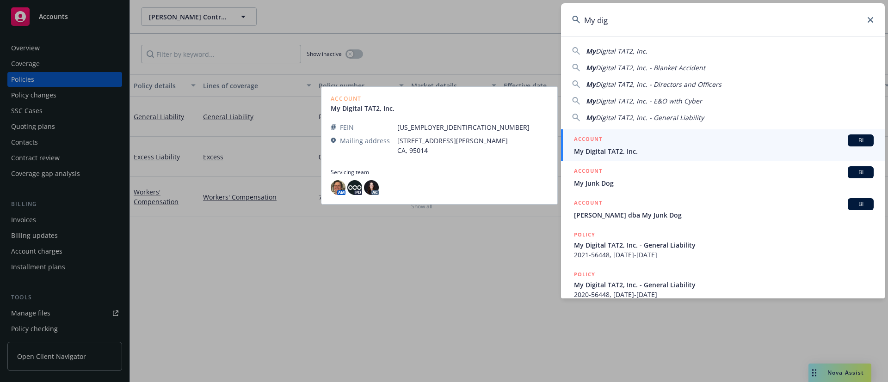
type input "My dig"
click at [640, 141] on div "ACCOUNT BI" at bounding box center [724, 141] width 300 height 12
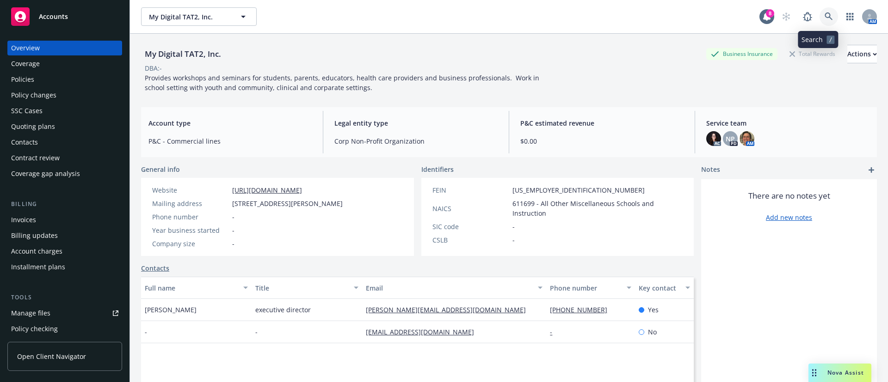
click at [823, 16] on link at bounding box center [828, 16] width 18 height 18
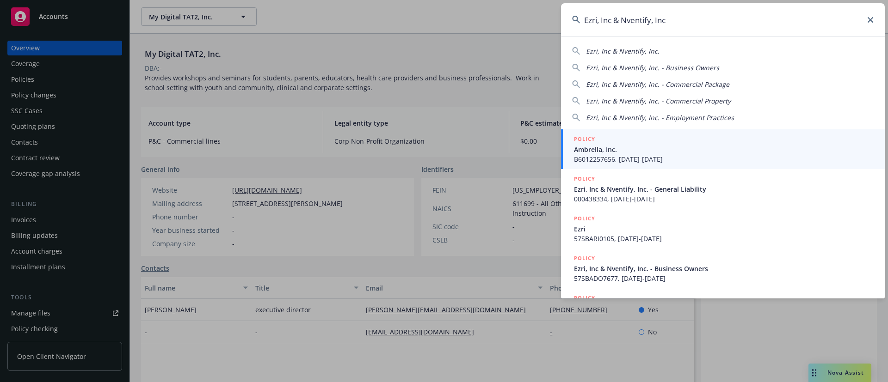
type input "Ezri, Inc & Nventify, Inc"
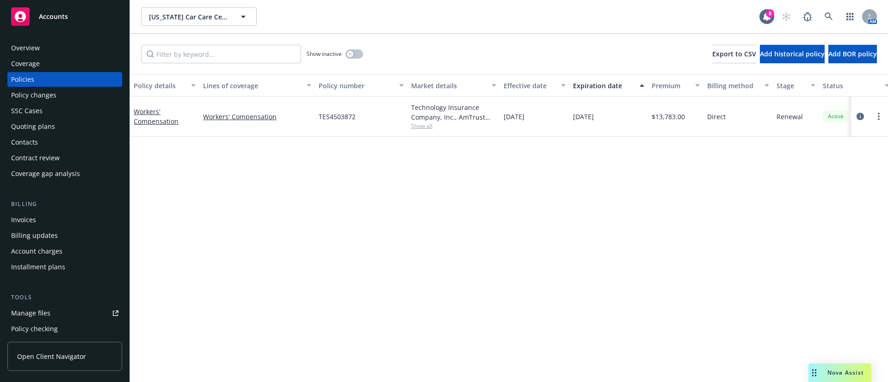
click at [46, 146] on div "Contacts" at bounding box center [64, 142] width 107 height 15
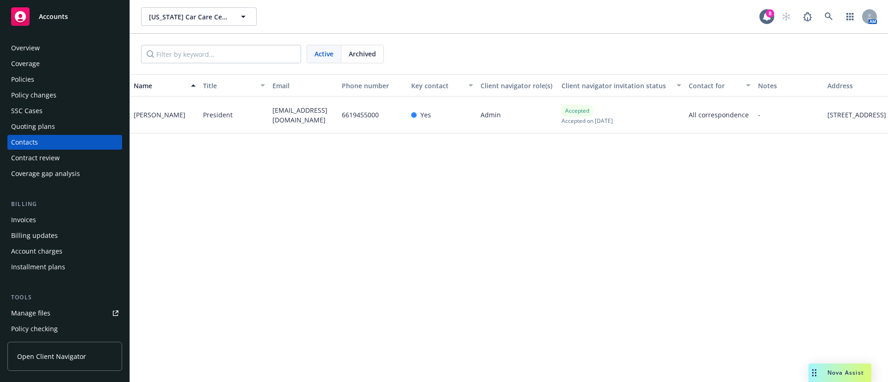
click at [313, 115] on span "vipcarcarecenter@yahoo.com" at bounding box center [303, 114] width 62 height 19
click at [298, 115] on span "vipcarcarecenter@yahoo.com" at bounding box center [303, 114] width 62 height 19
copy span "vipcarcarecenter@yahoo.com"
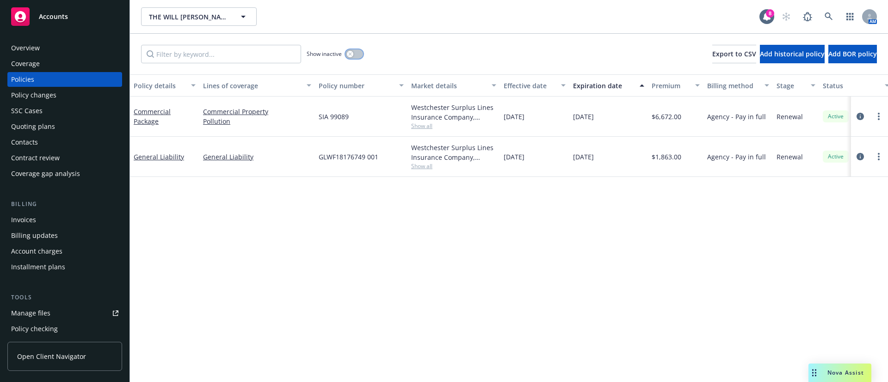
click at [350, 55] on icon "button" at bounding box center [349, 53] width 3 height 3
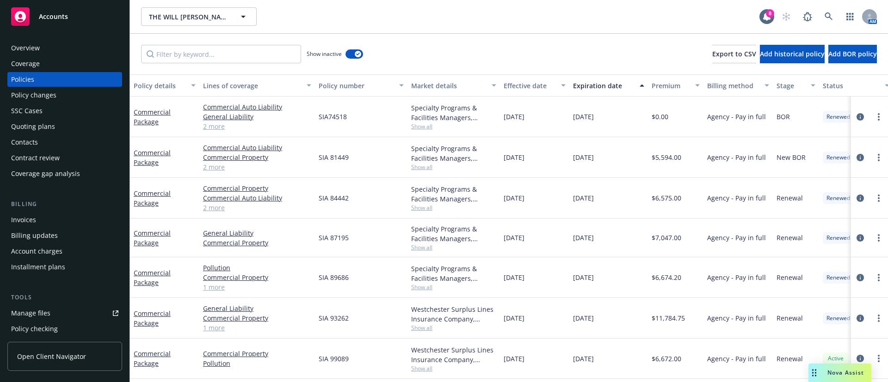
click at [594, 87] on div "Expiration date" at bounding box center [603, 86] width 61 height 10
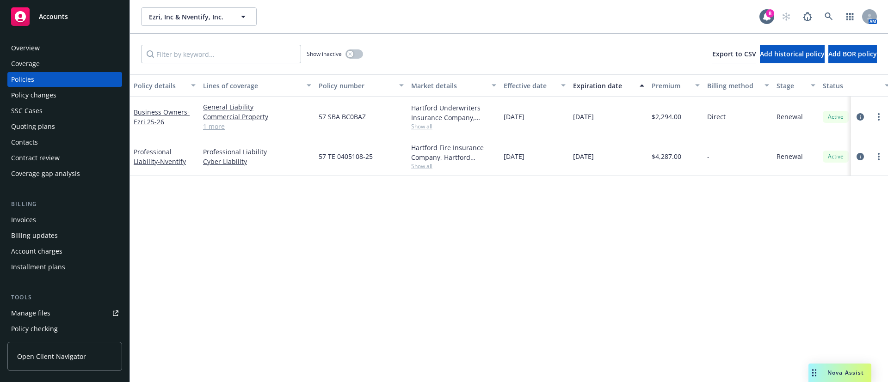
click at [424, 165] on span "Show all" at bounding box center [453, 166] width 85 height 8
click at [354, 56] on button "button" at bounding box center [354, 53] width 18 height 9
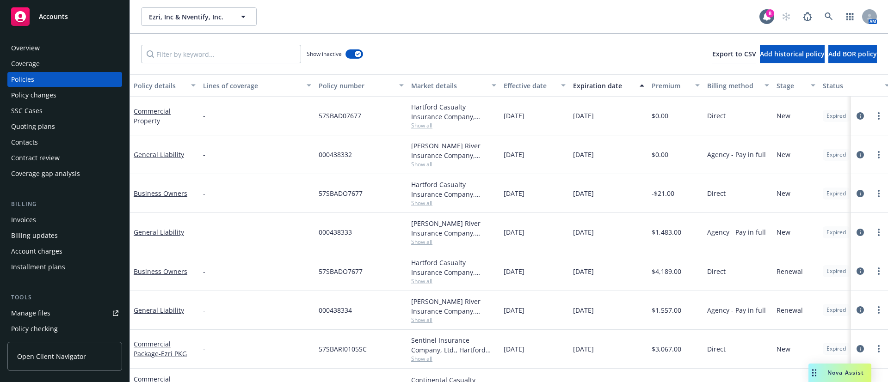
click at [618, 82] on div "Expiration date" at bounding box center [603, 86] width 61 height 10
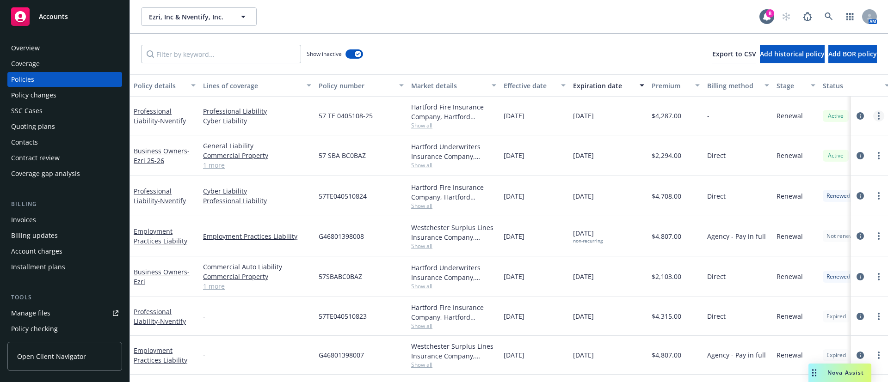
click at [878, 114] on icon "more" at bounding box center [879, 115] width 2 height 7
click at [856, 116] on icon "circleInformation" at bounding box center [859, 115] width 7 height 7
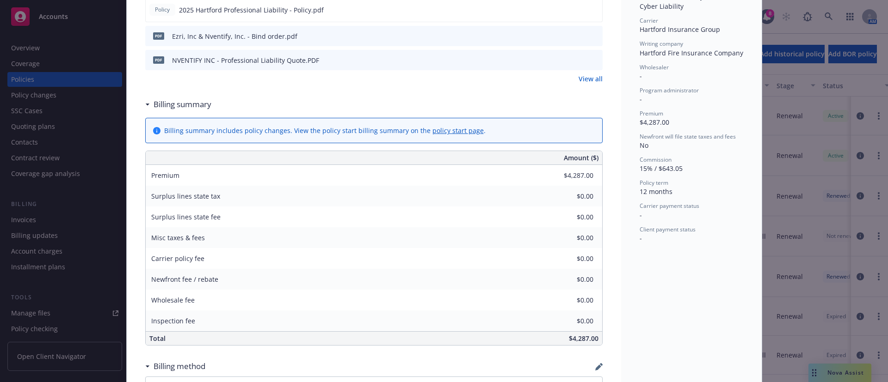
scroll to position [485, 0]
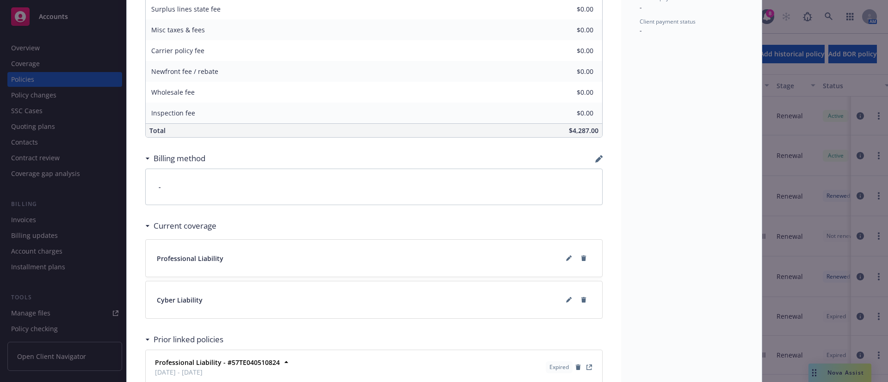
click at [597, 160] on div "Professional Liability - Nventify 09/08/2025 - Srilakshmi Netela - Case #017690…" at bounding box center [374, 9] width 494 height 883
click at [595, 157] on icon "button" at bounding box center [598, 158] width 7 height 7
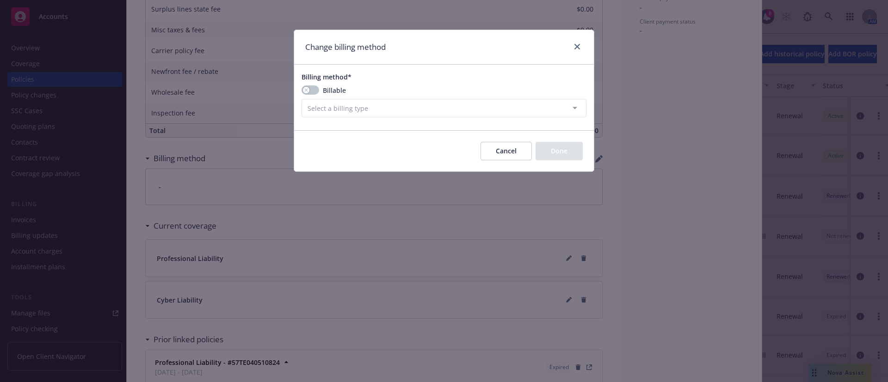
click at [319, 93] on div "Billable" at bounding box center [443, 91] width 285 height 10
click at [313, 90] on button "button" at bounding box center [310, 90] width 18 height 9
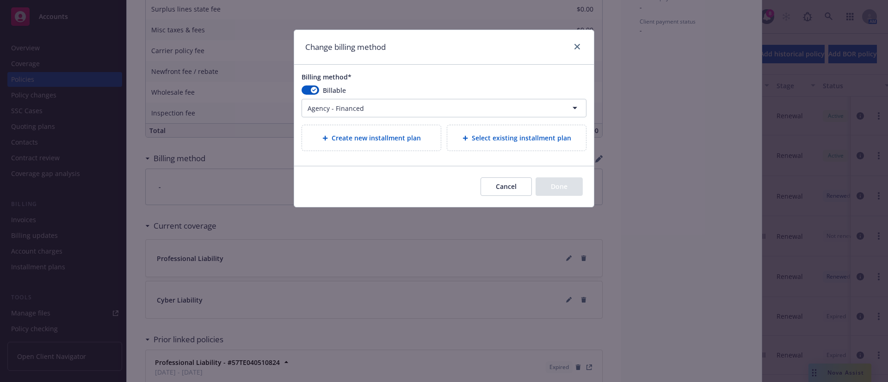
click at [330, 107] on html "Accounts Overview Coverage Policies Policy changes SSC Cases Quoting plans Cont…" at bounding box center [444, 191] width 888 height 382
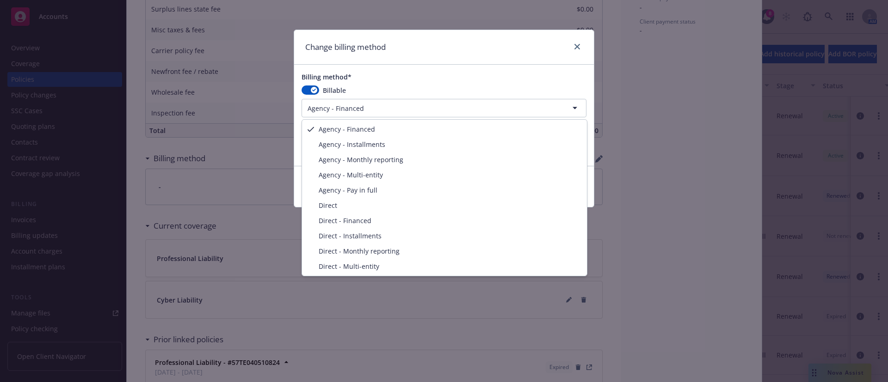
select select "DIRECT"
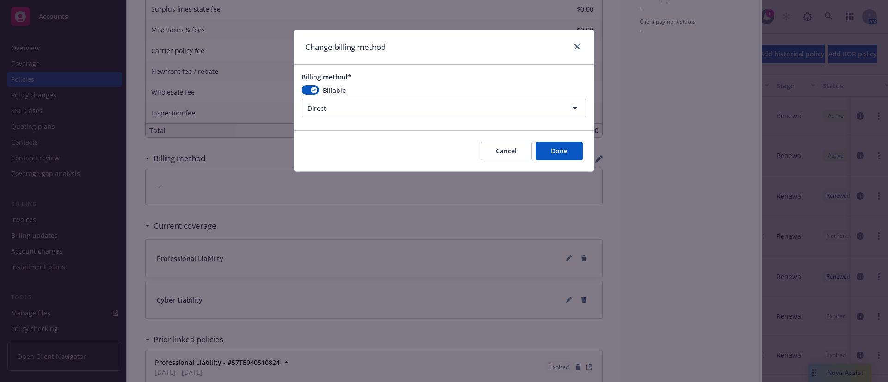
click at [597, 157] on div "Change billing method Billing method* Billable Direct Agency - Financed Agency …" at bounding box center [444, 191] width 888 height 382
click at [553, 149] on button "Done" at bounding box center [558, 151] width 47 height 18
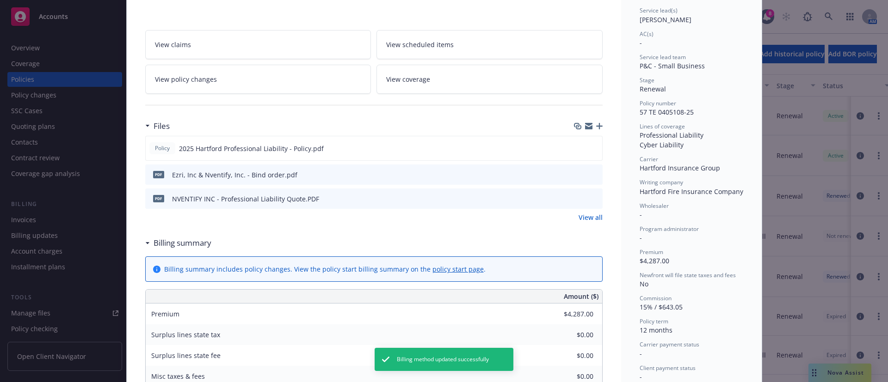
scroll to position [0, 0]
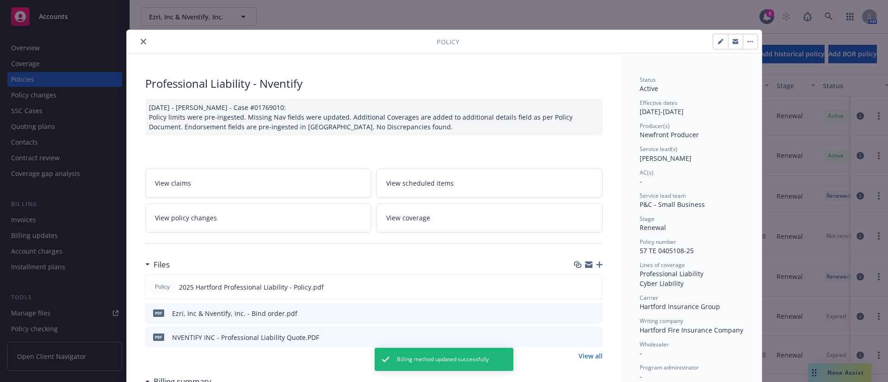
click at [141, 44] on icon "close" at bounding box center [144, 42] width 6 height 6
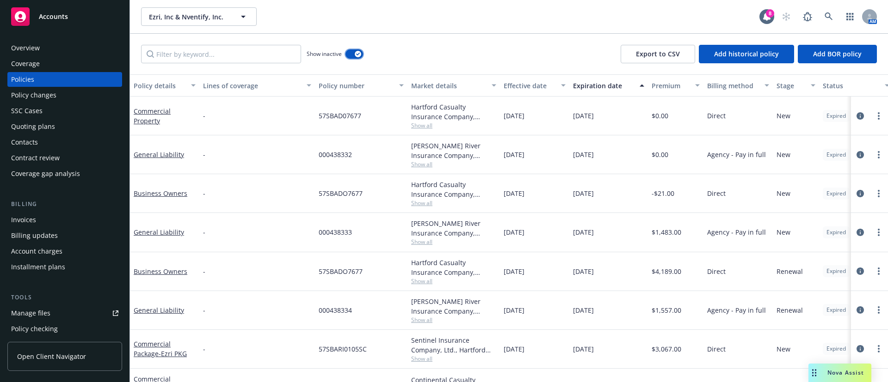
click at [352, 53] on button "button" at bounding box center [354, 53] width 18 height 9
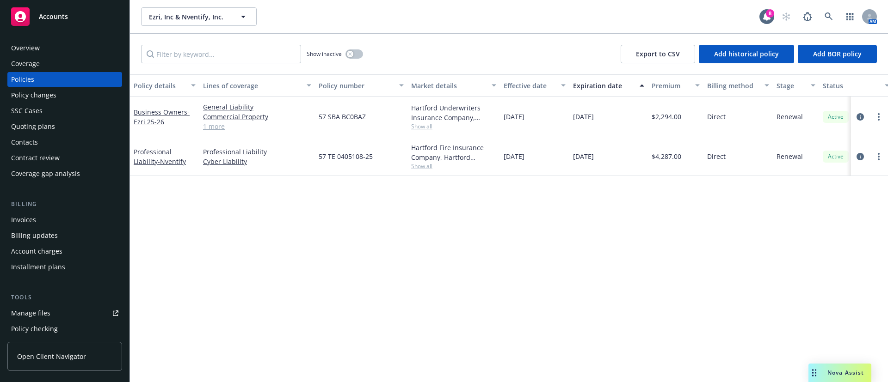
click at [352, 158] on span "57 TE 0405108-25" at bounding box center [346, 157] width 54 height 10
copy span "57 TE 0405108-25"
click at [856, 157] on icon "circleInformation" at bounding box center [859, 156] width 7 height 7
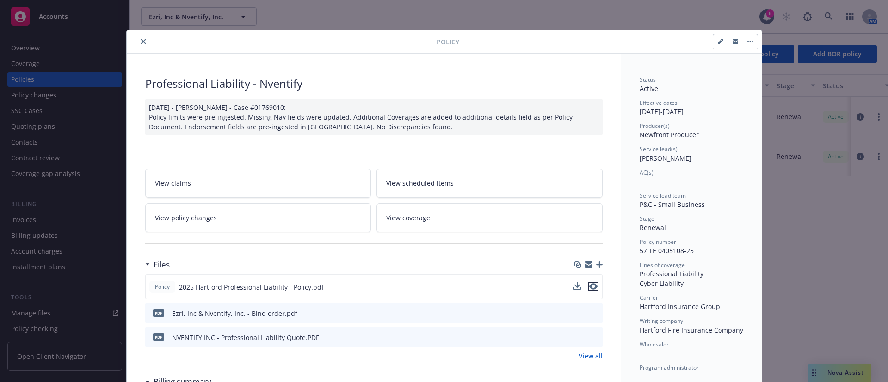
drag, startPoint x: 586, startPoint y: 286, endPoint x: 573, endPoint y: 289, distance: 13.2
click at [581, 300] on div "Policy 2025 Hartford Professional Liability - Policy.pdf pdf Ezri, Inc & Nventi…" at bounding box center [373, 311] width 457 height 73
click at [574, 288] on icon "download file" at bounding box center [577, 286] width 7 height 7
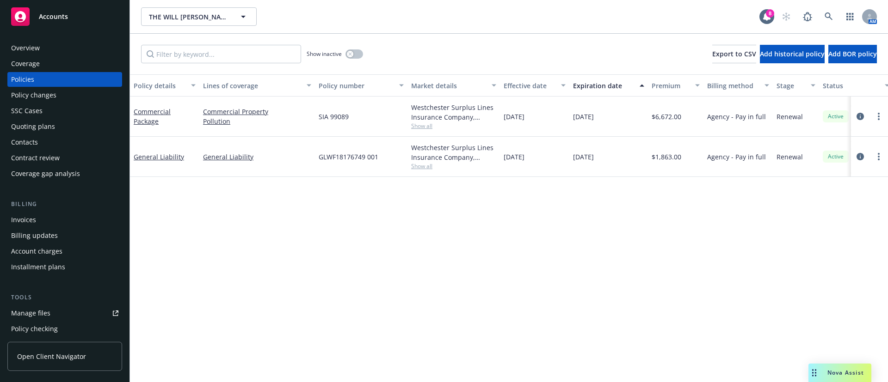
click at [428, 168] on span "Show all" at bounding box center [453, 166] width 85 height 8
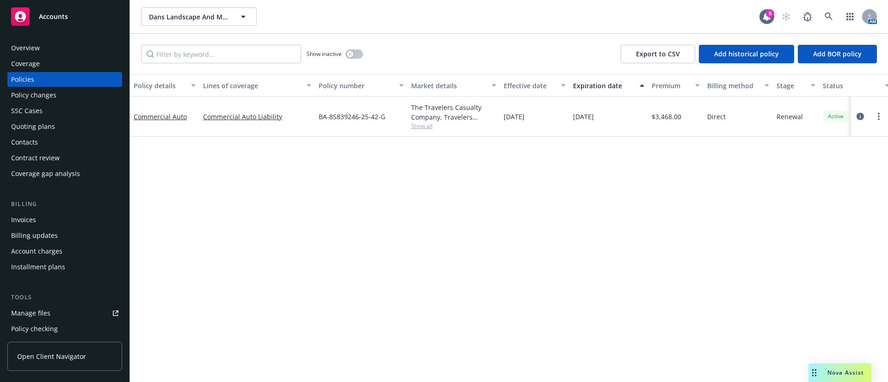
click at [360, 117] on span "BA-8S839246-25-42-G" at bounding box center [352, 117] width 67 height 10
copy span "BA-8S839246-25-42-G"
click at [418, 124] on span "Show all" at bounding box center [453, 126] width 85 height 8
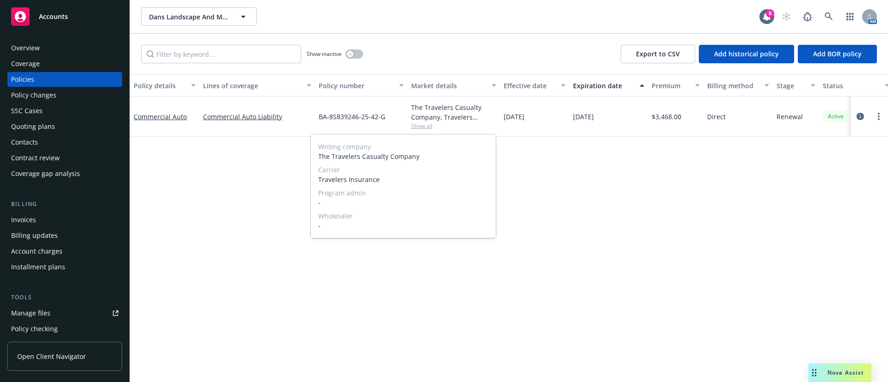
click at [329, 179] on span "Travelers Insurance" at bounding box center [403, 180] width 170 height 10
copy span "Travelers"
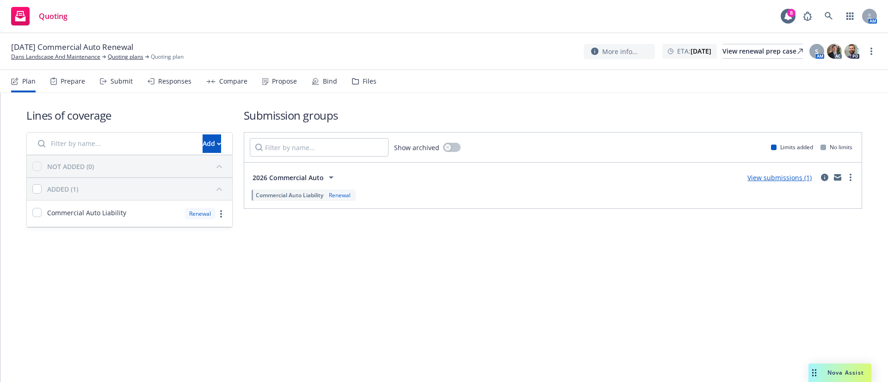
click at [870, 44] on div "More info... ETA : [DATE] View renewal prep case S AM AC PD" at bounding box center [729, 51] width 293 height 17
click at [869, 50] on link "more" at bounding box center [871, 51] width 11 height 11
click at [831, 126] on link "Archive quoting plan" at bounding box center [824, 126] width 103 height 18
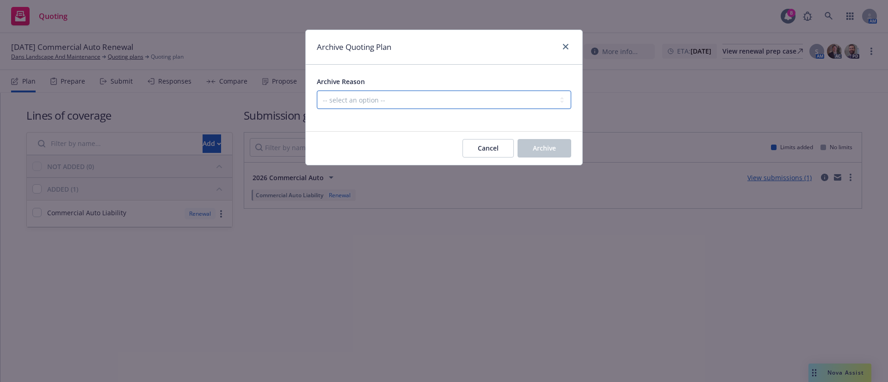
click at [466, 95] on select "-- select an option -- All policies in this renewal plan are auto-renewed Creat…" at bounding box center [444, 100] width 254 height 18
select select "ARCHIVED_RENEWAL_POLICY_AUTO_RENEWED"
click at [317, 91] on select "-- select an option -- All policies in this renewal plan are auto-renewed Creat…" at bounding box center [444, 100] width 254 height 18
click at [543, 150] on span "Archive" at bounding box center [544, 148] width 23 height 9
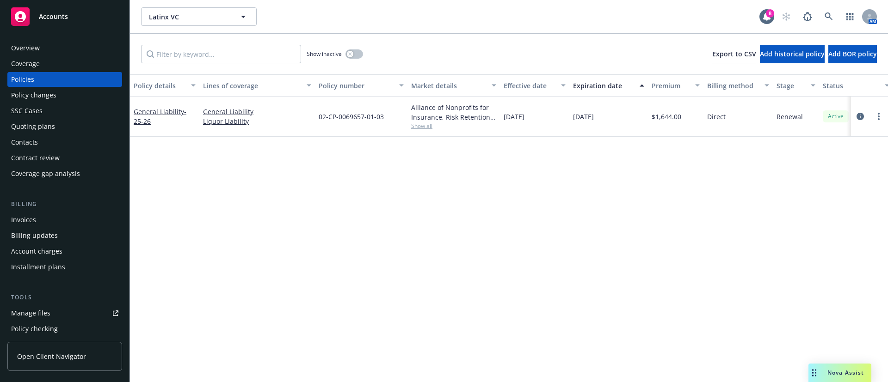
click at [41, 140] on div "Contacts" at bounding box center [64, 142] width 107 height 15
click at [354, 55] on button "button" at bounding box center [354, 53] width 18 height 9
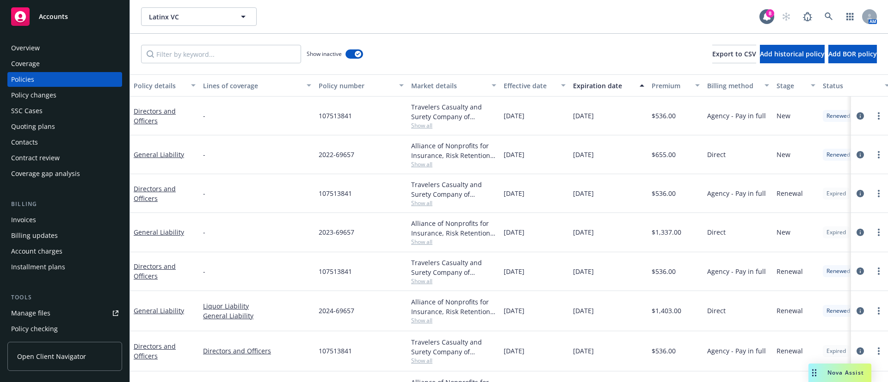
click at [589, 82] on div "Expiration date" at bounding box center [603, 86] width 61 height 10
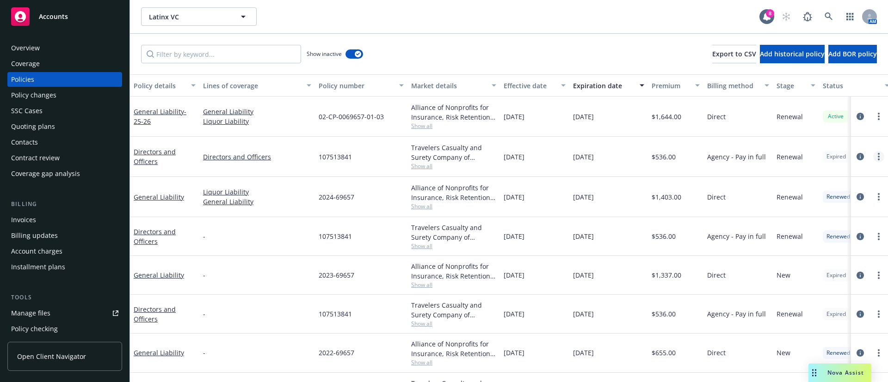
click at [873, 157] on link "more" at bounding box center [878, 156] width 11 height 11
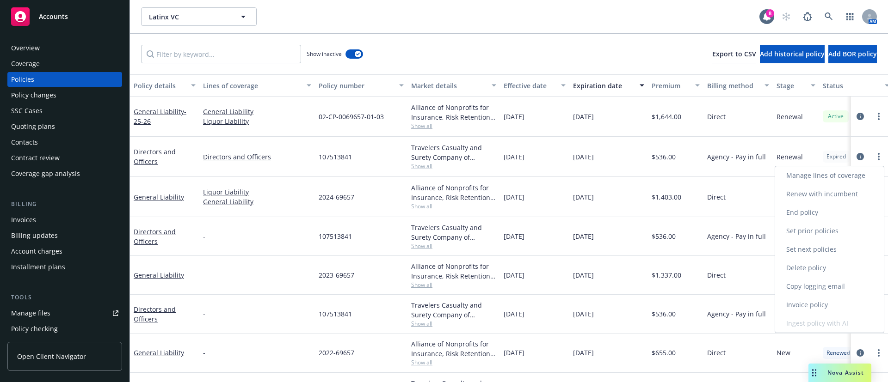
click at [812, 216] on link "End policy" at bounding box center [829, 212] width 109 height 18
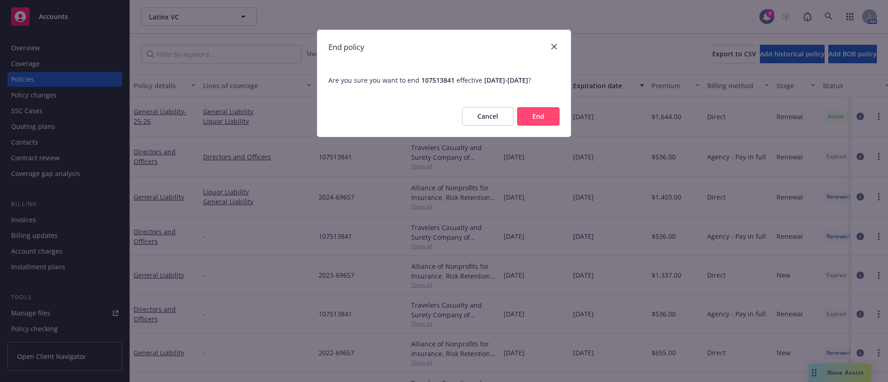
click at [543, 117] on button "End" at bounding box center [538, 116] width 43 height 18
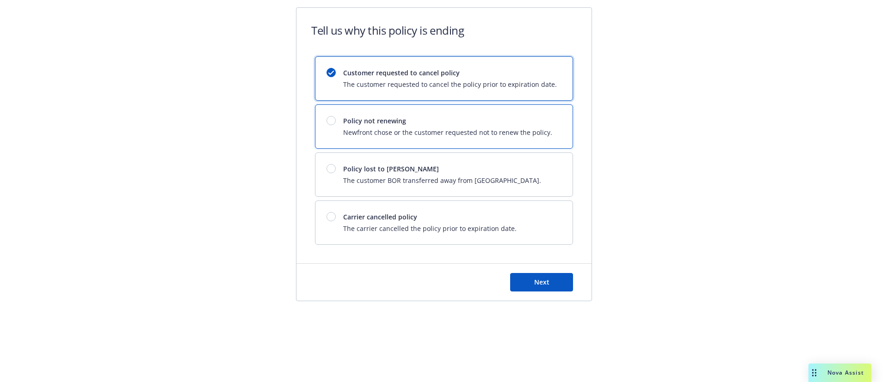
click at [483, 135] on span "Newfront chose or the customer requested not to renew the policy." at bounding box center [447, 133] width 209 height 10
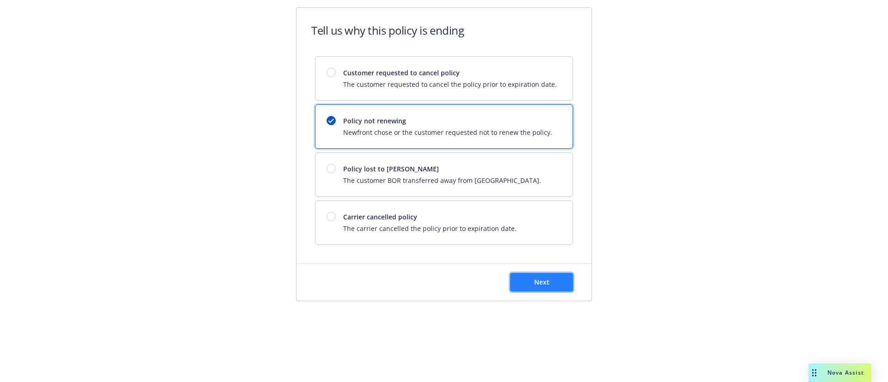
click at [552, 286] on button "Next" at bounding box center [541, 282] width 63 height 18
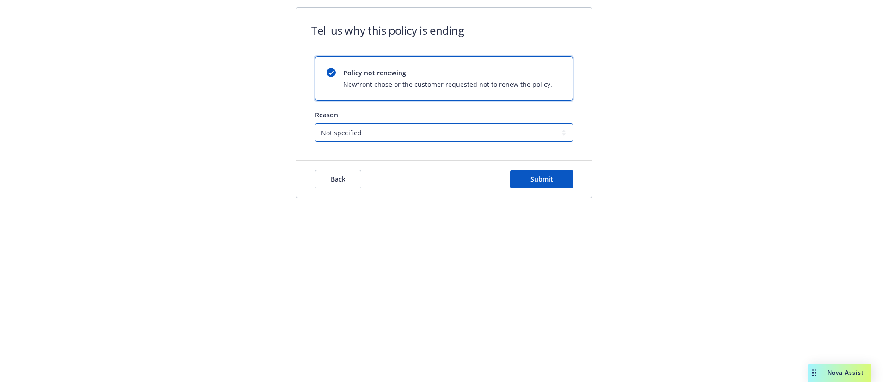
click at [390, 133] on select "Not specified Service Pricing Buyer change M&A, Bankruptcy, or Out of business …" at bounding box center [444, 132] width 258 height 18
click at [315, 123] on select "Not specified Service Pricing Buyer change M&A, Bankruptcy, or Out of business …" at bounding box center [444, 132] width 258 height 18
click at [531, 185] on button "Submit" at bounding box center [541, 179] width 63 height 18
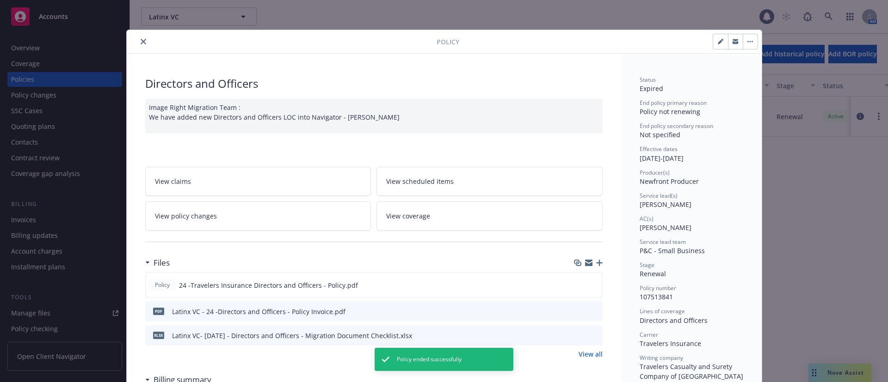
scroll to position [28, 0]
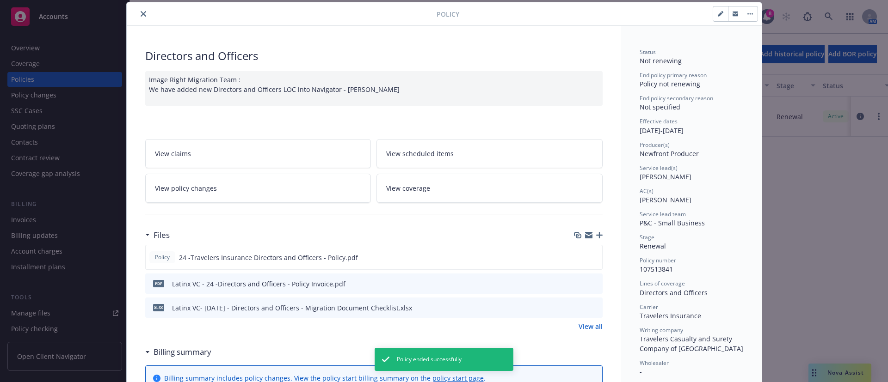
click at [138, 10] on button "close" at bounding box center [143, 13] width 11 height 11
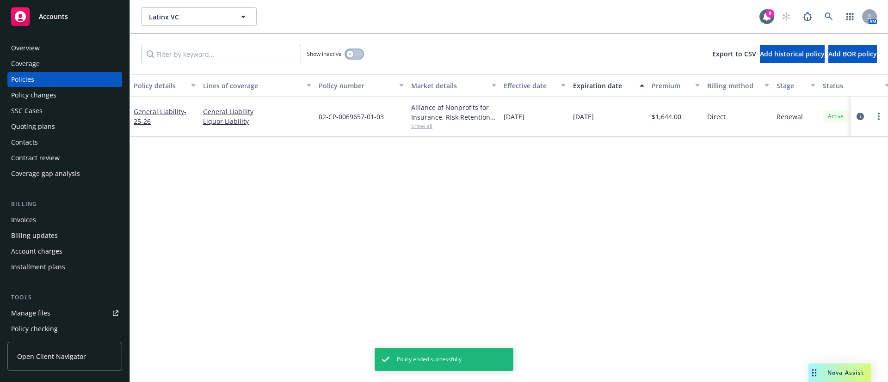
click at [357, 54] on button "button" at bounding box center [354, 53] width 18 height 9
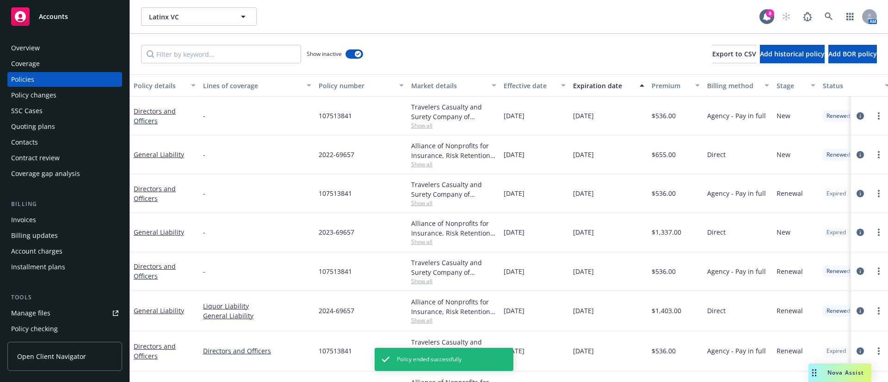
click at [599, 86] on div "Expiration date" at bounding box center [603, 86] width 61 height 10
